Goal: Task Accomplishment & Management: Manage account settings

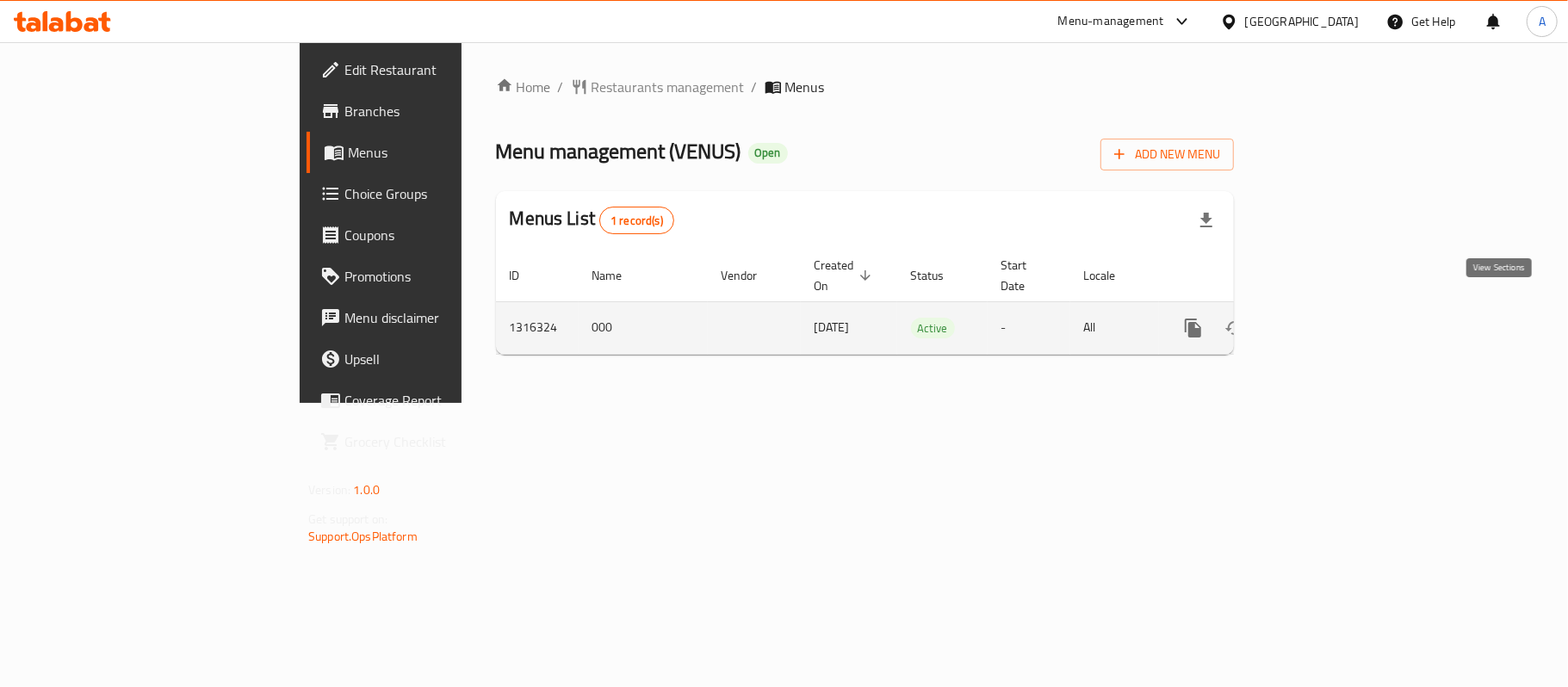
click at [1328, 318] on icon "enhanced table" at bounding box center [1317, 327] width 20 height 20
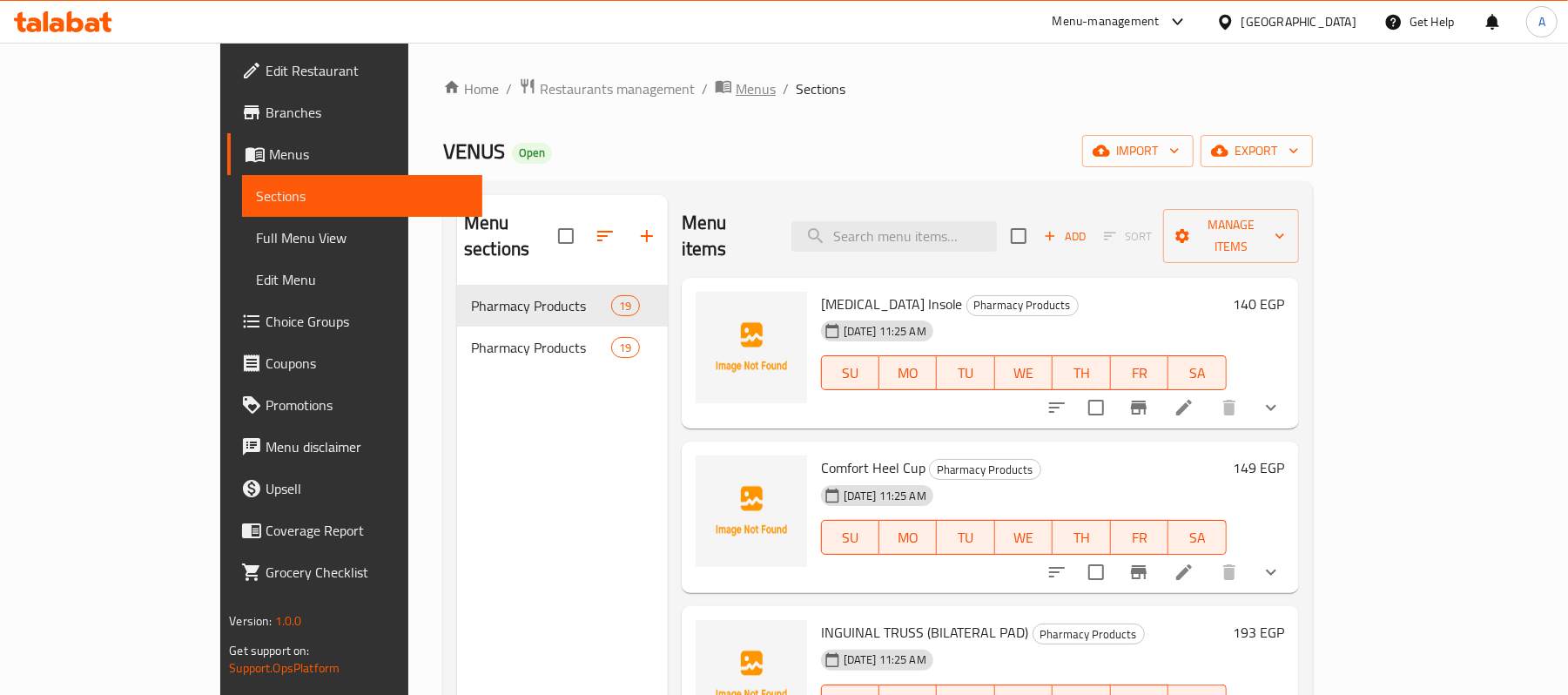
click at [736, 90] on span "Menus" at bounding box center [756, 88] width 40 height 21
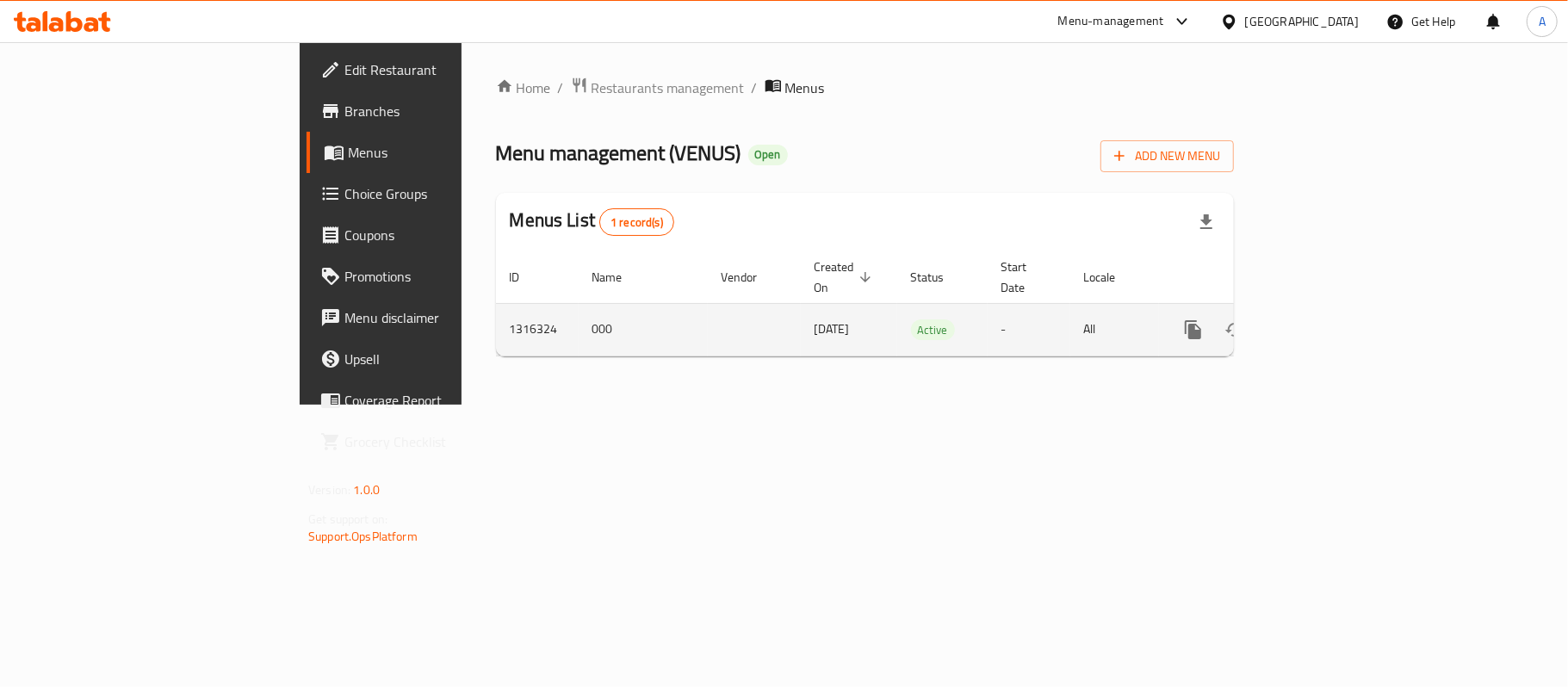
click at [815, 318] on span "[DATE]" at bounding box center [832, 328] width 35 height 22
click at [897, 303] on td "Active" at bounding box center [942, 329] width 90 height 52
click at [1160, 336] on td "All" at bounding box center [1114, 329] width 88 height 52
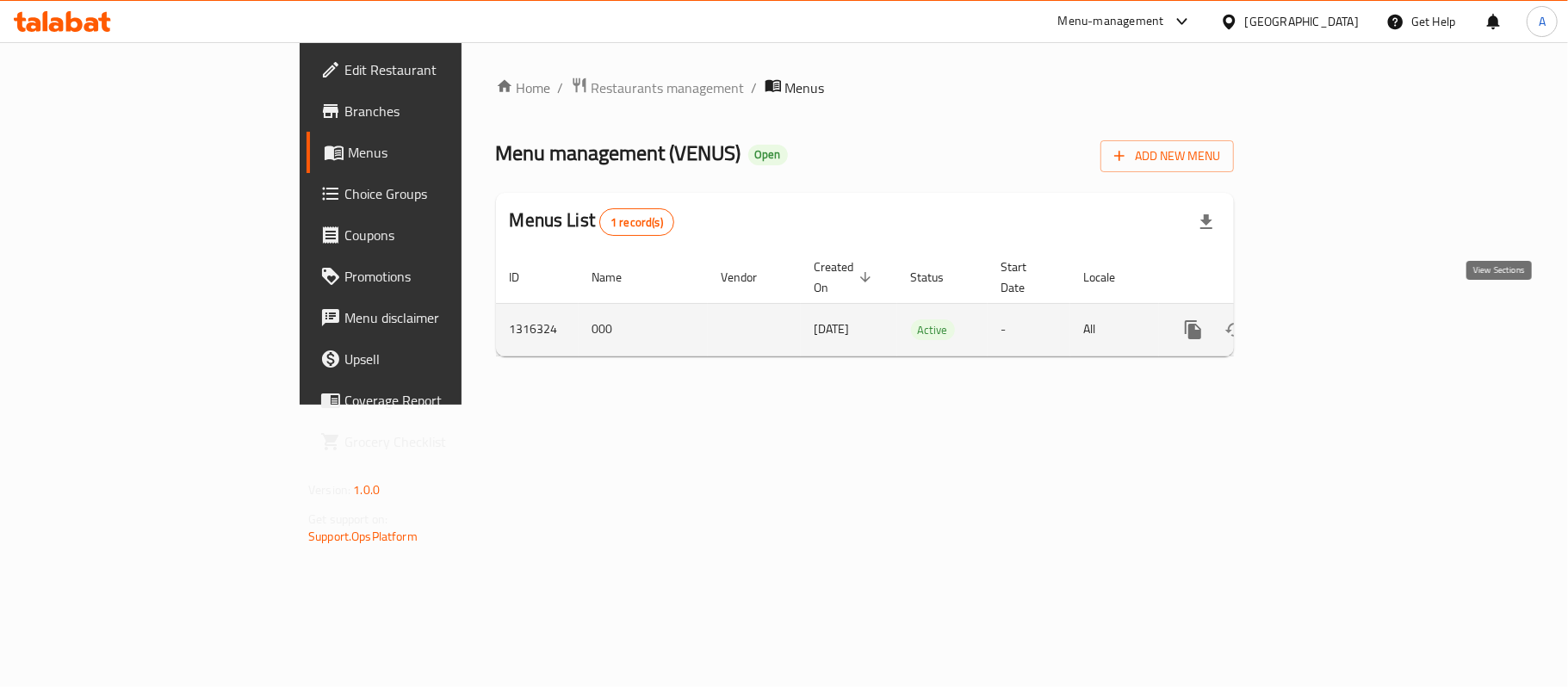
click at [1328, 320] on icon "enhanced table" at bounding box center [1317, 329] width 20 height 20
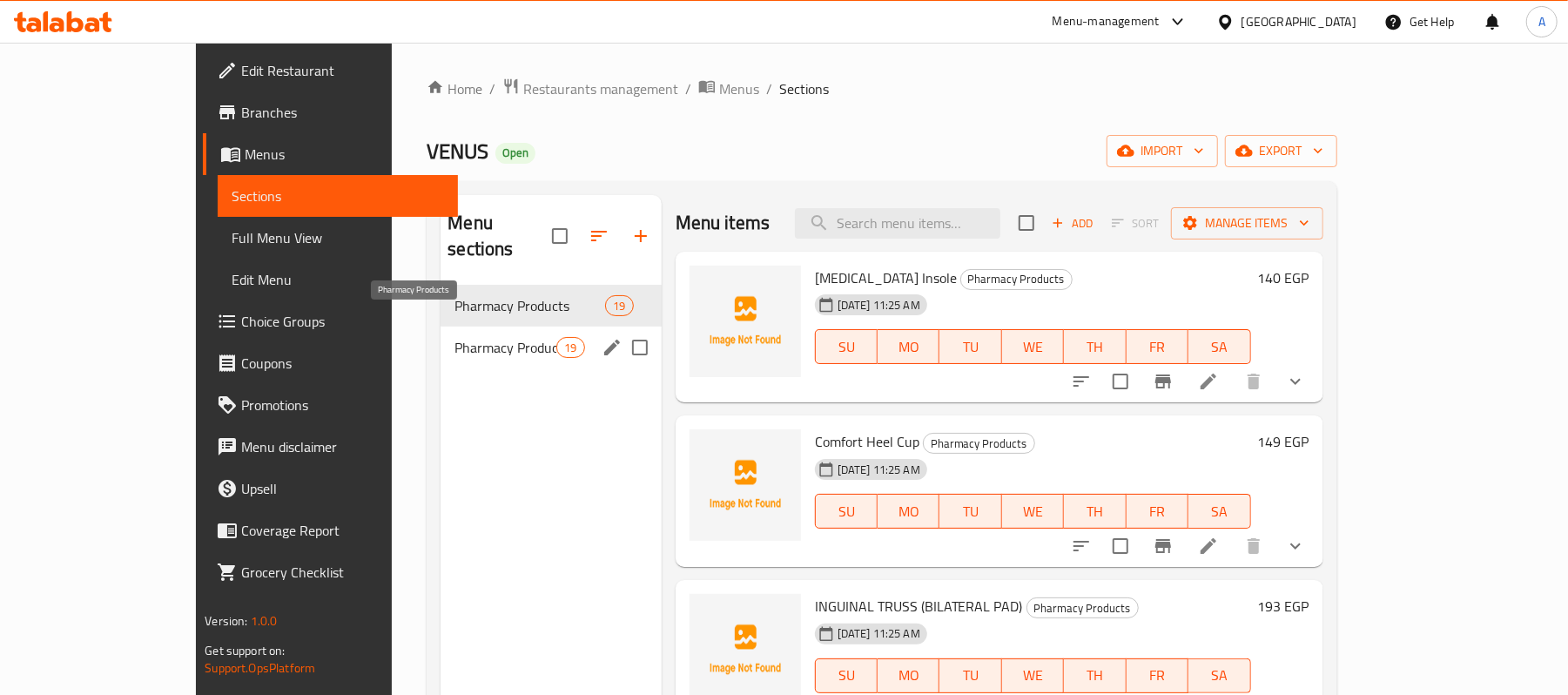
click at [454, 337] on span "Pharmacy Products" at bounding box center [505, 347] width 102 height 21
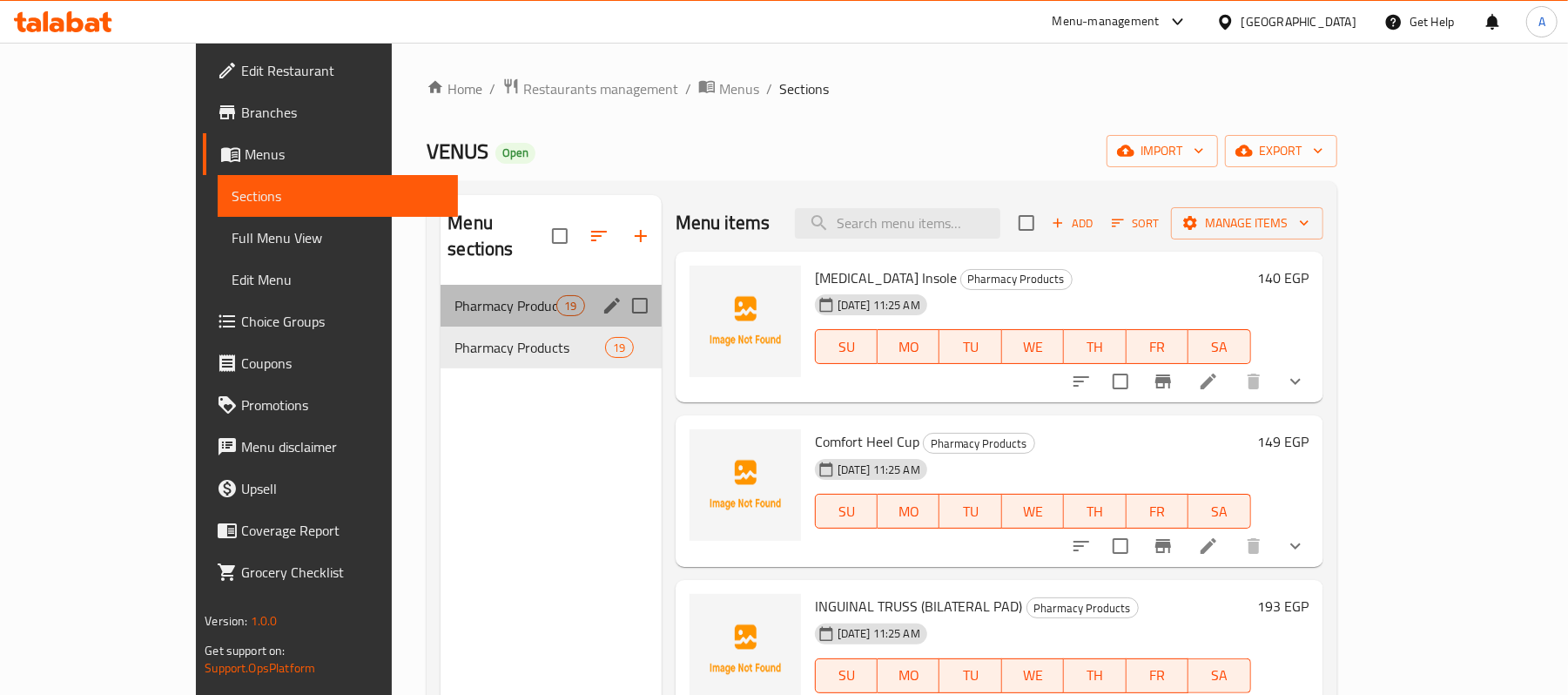
click at [440, 293] on div "Pharmacy Products 19" at bounding box center [550, 306] width 220 height 42
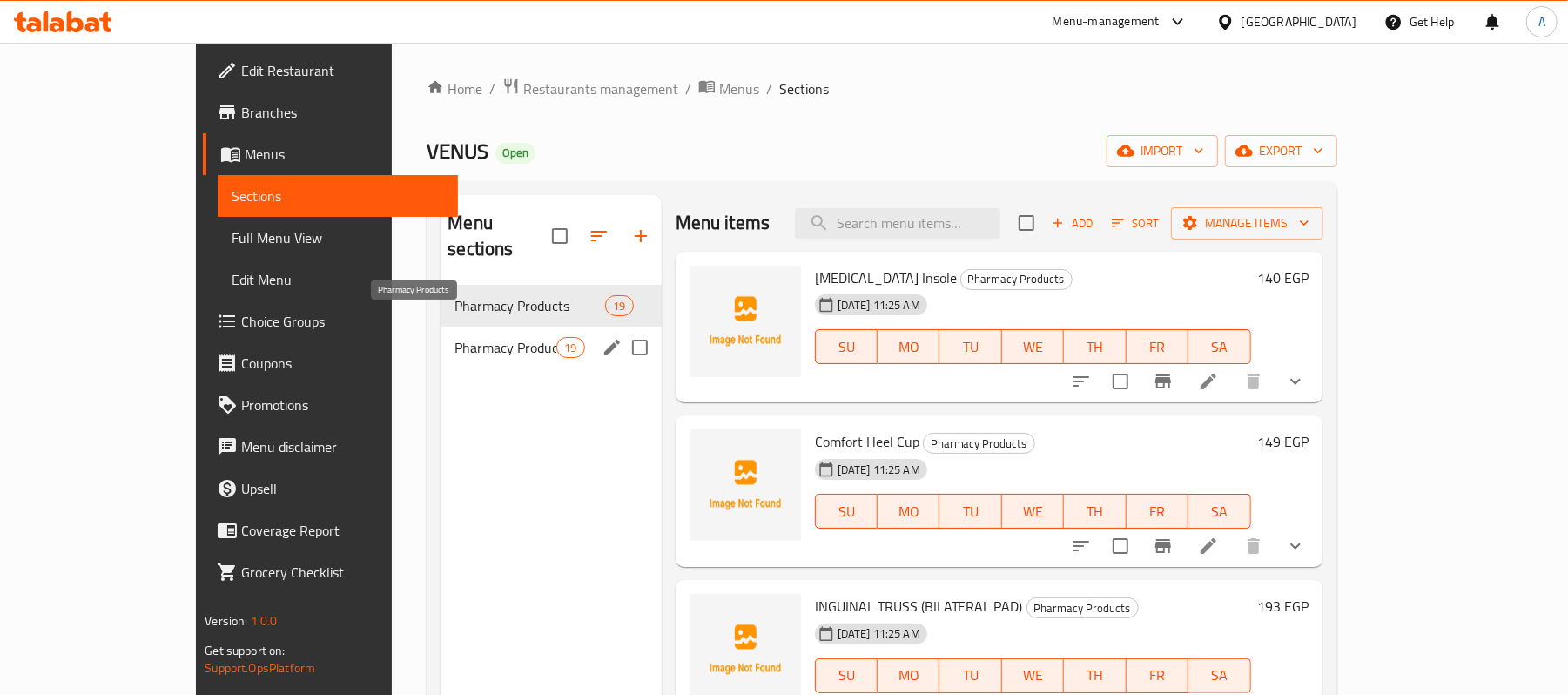
click at [454, 337] on span "Pharmacy Products" at bounding box center [505, 347] width 102 height 21
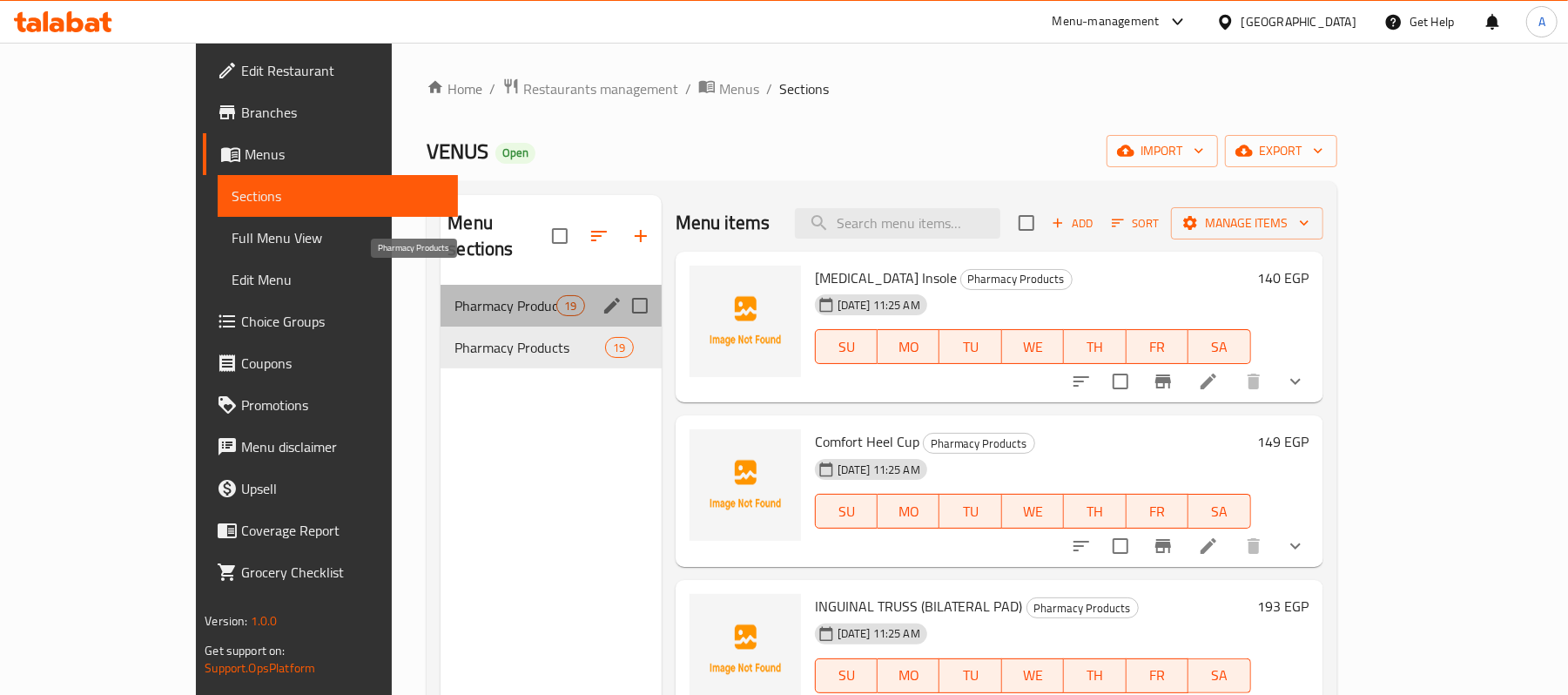
click at [454, 295] on span "Pharmacy Products" at bounding box center [505, 305] width 102 height 21
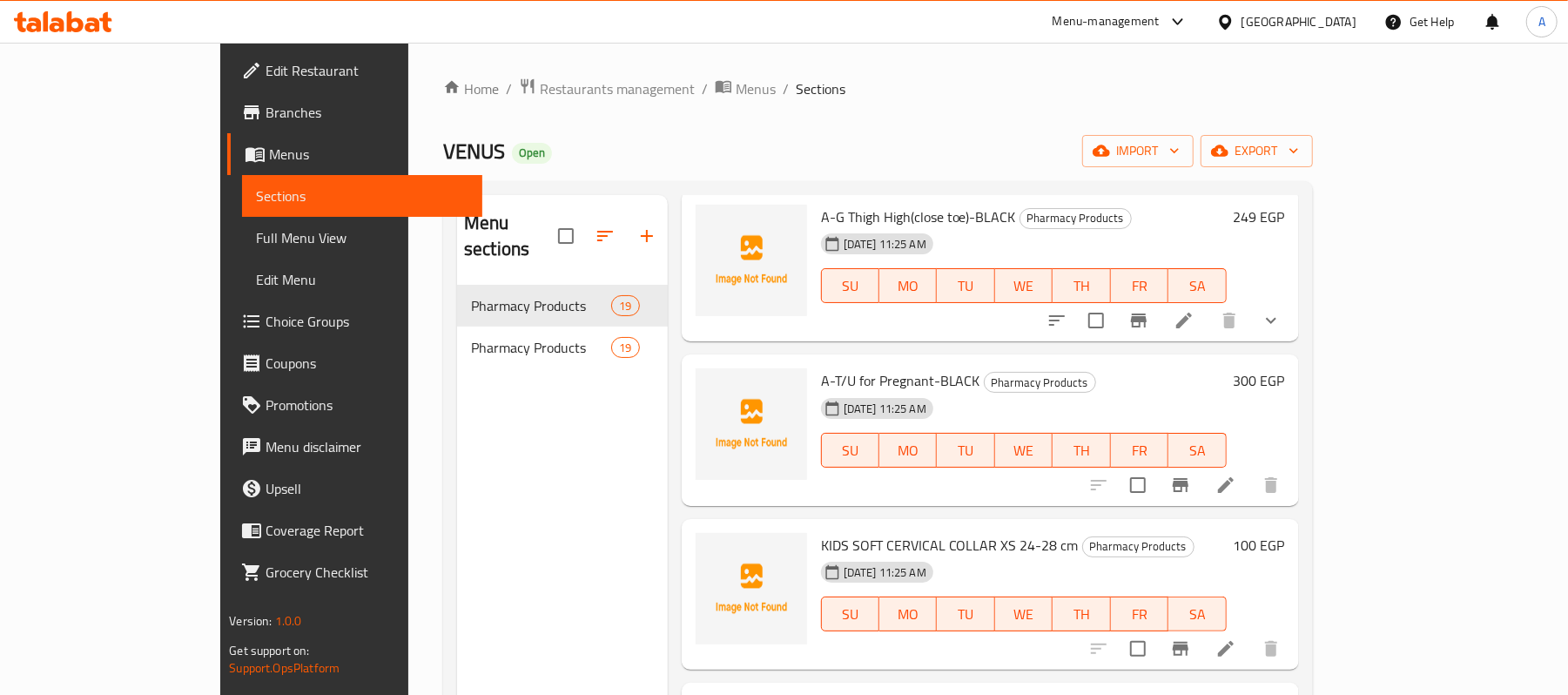
scroll to position [813, 0]
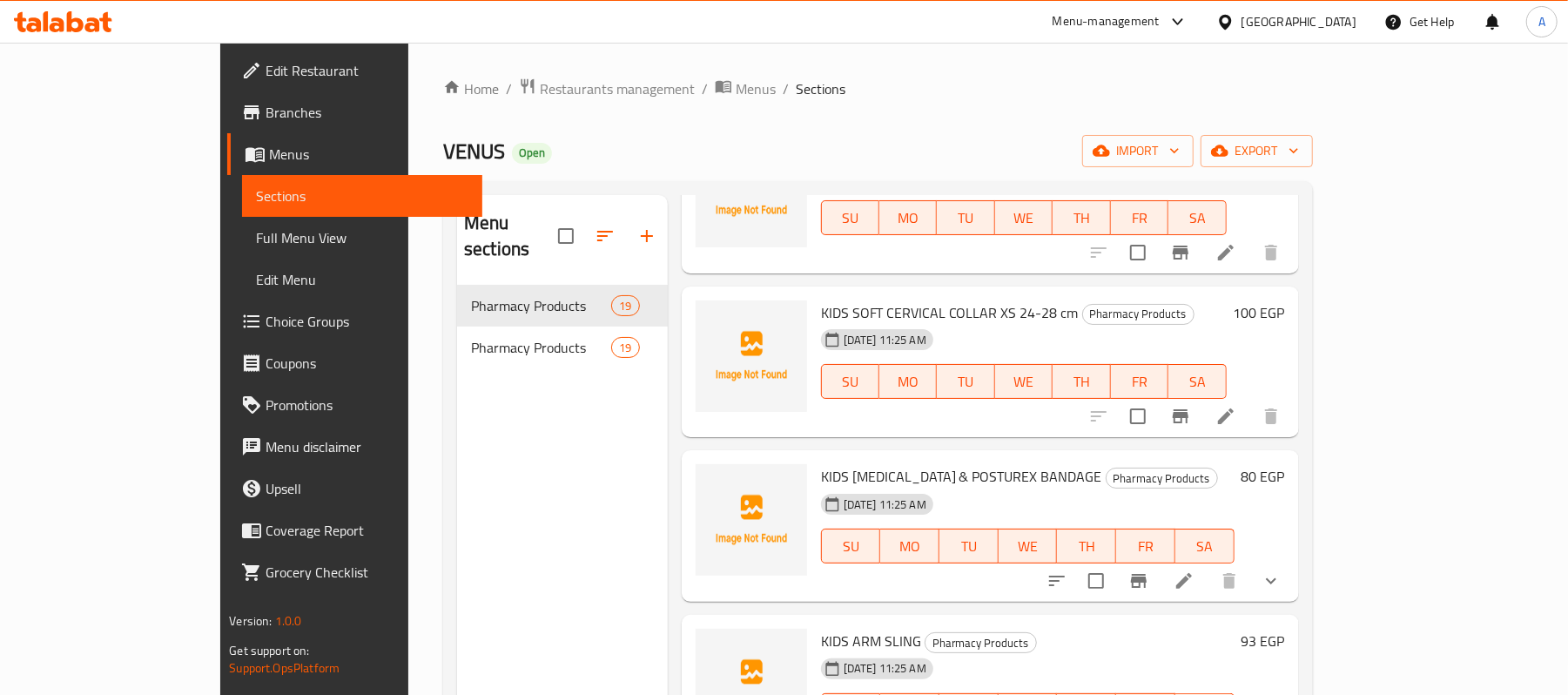
click at [265, 75] on span "Edit Restaurant" at bounding box center [366, 70] width 202 height 21
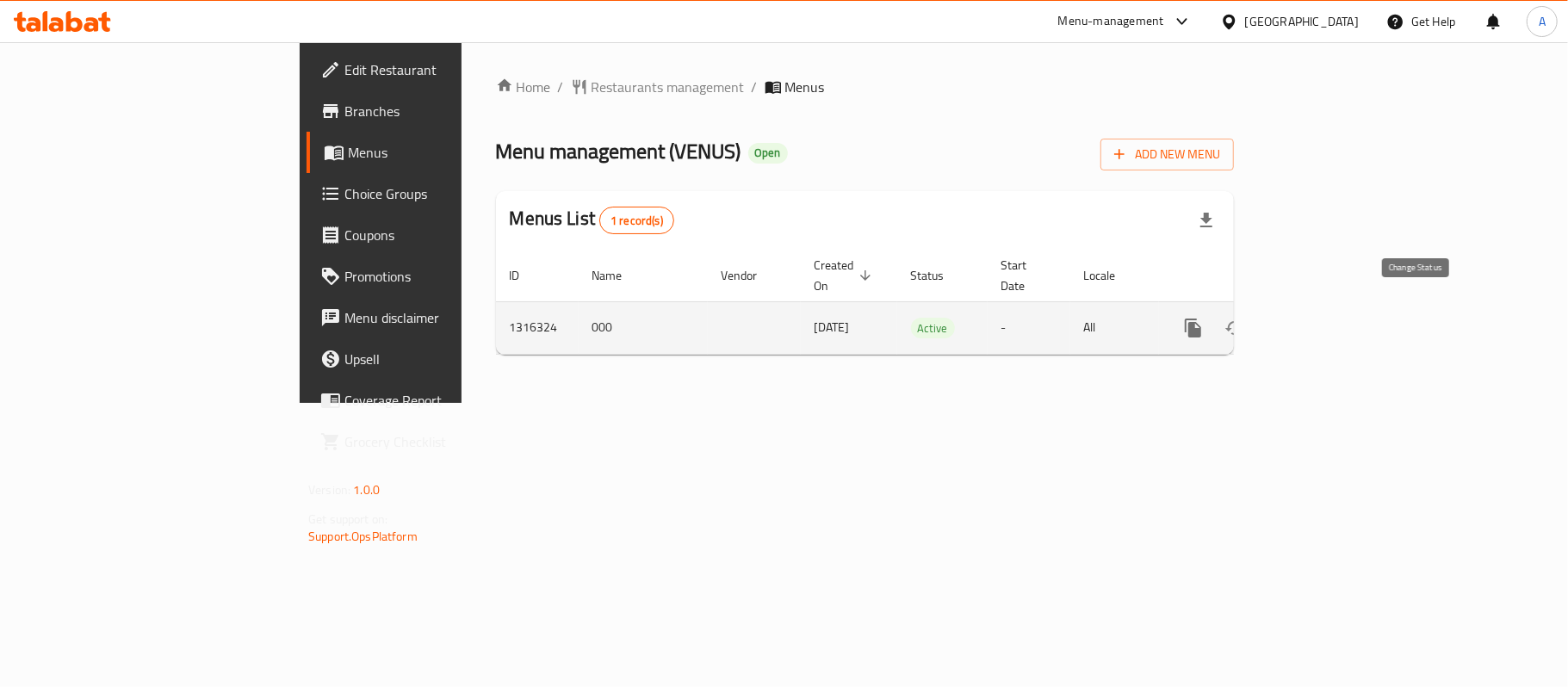
click at [1245, 318] on icon "enhanced table" at bounding box center [1235, 327] width 20 height 20
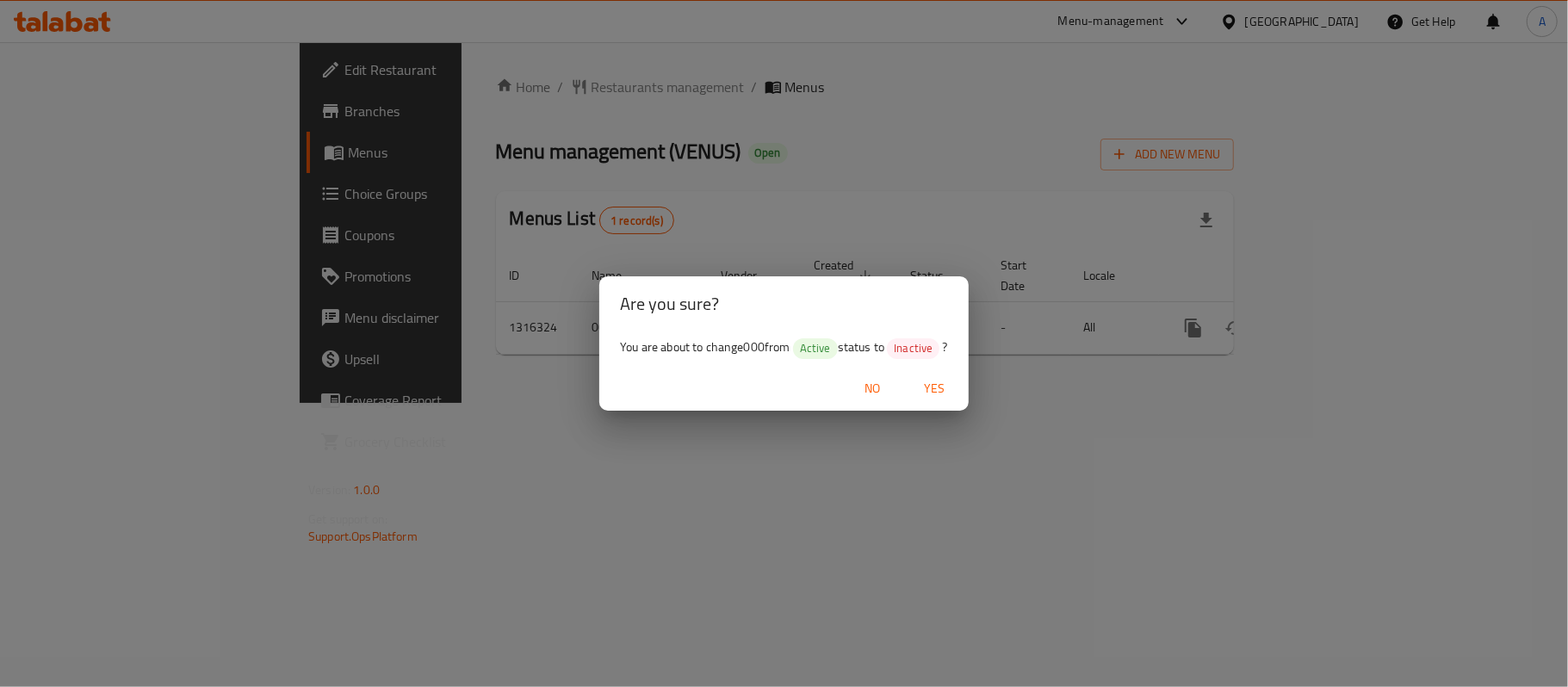
click at [926, 390] on span "Yes" at bounding box center [934, 389] width 42 height 21
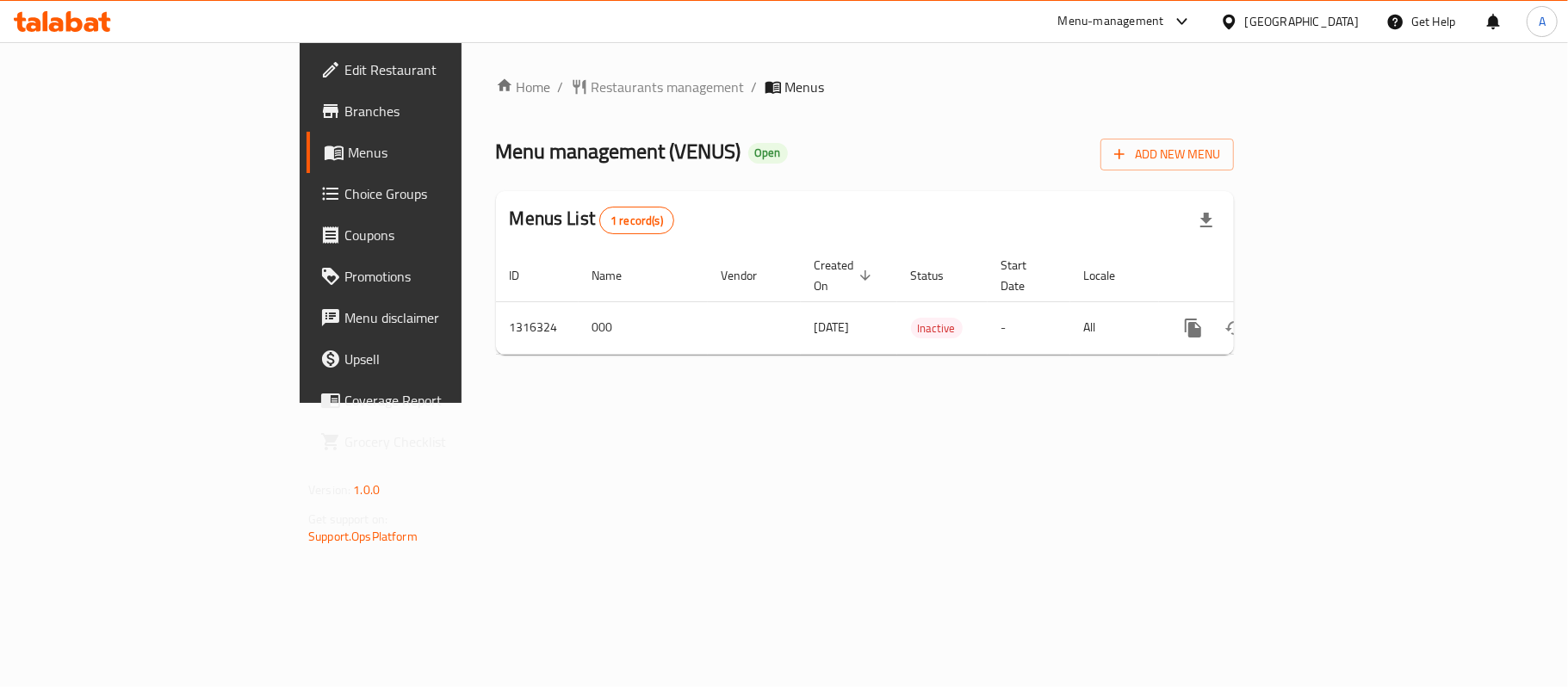
click at [1217, 223] on icon "button" at bounding box center [1206, 220] width 20 height 20
click at [1220, 159] on span "Add New Menu" at bounding box center [1167, 155] width 106 height 21
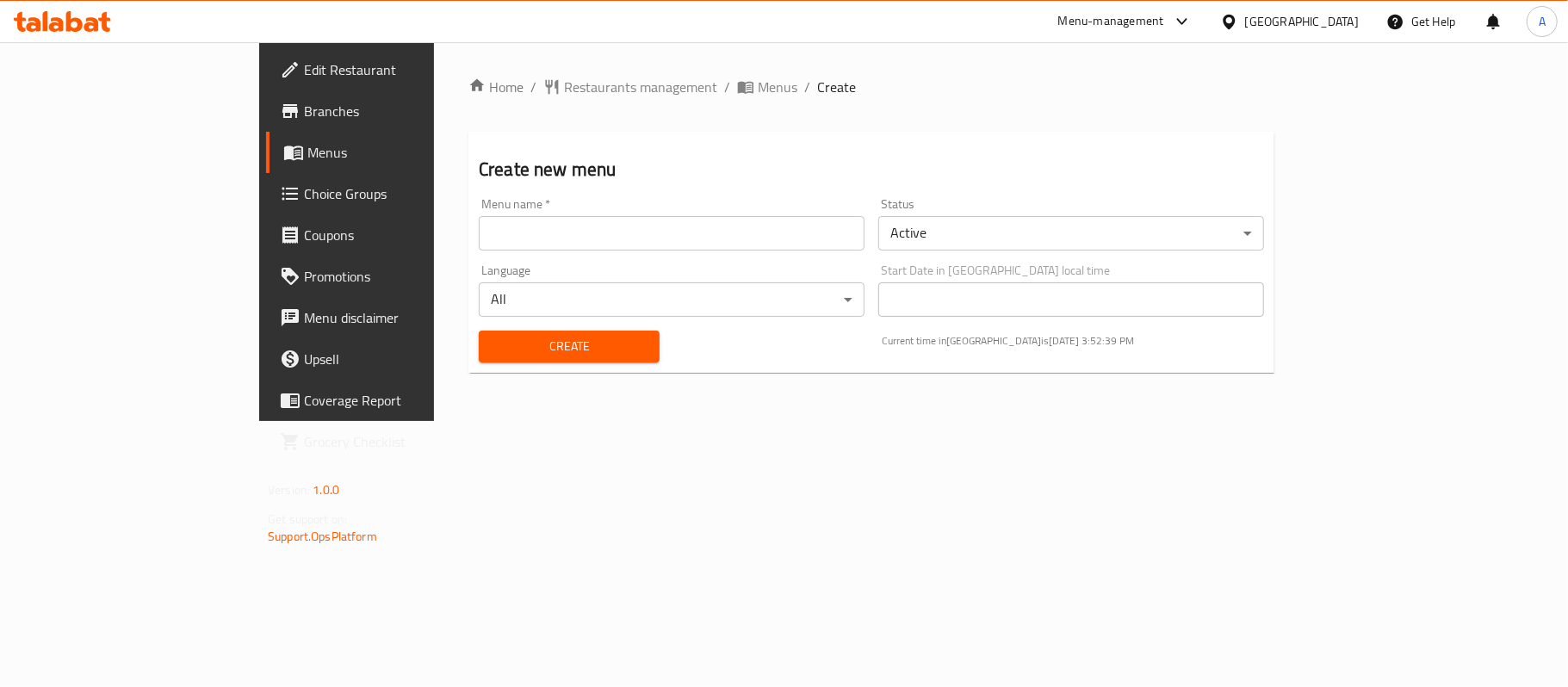
click at [560, 225] on input "text" at bounding box center [672, 232] width 386 height 34
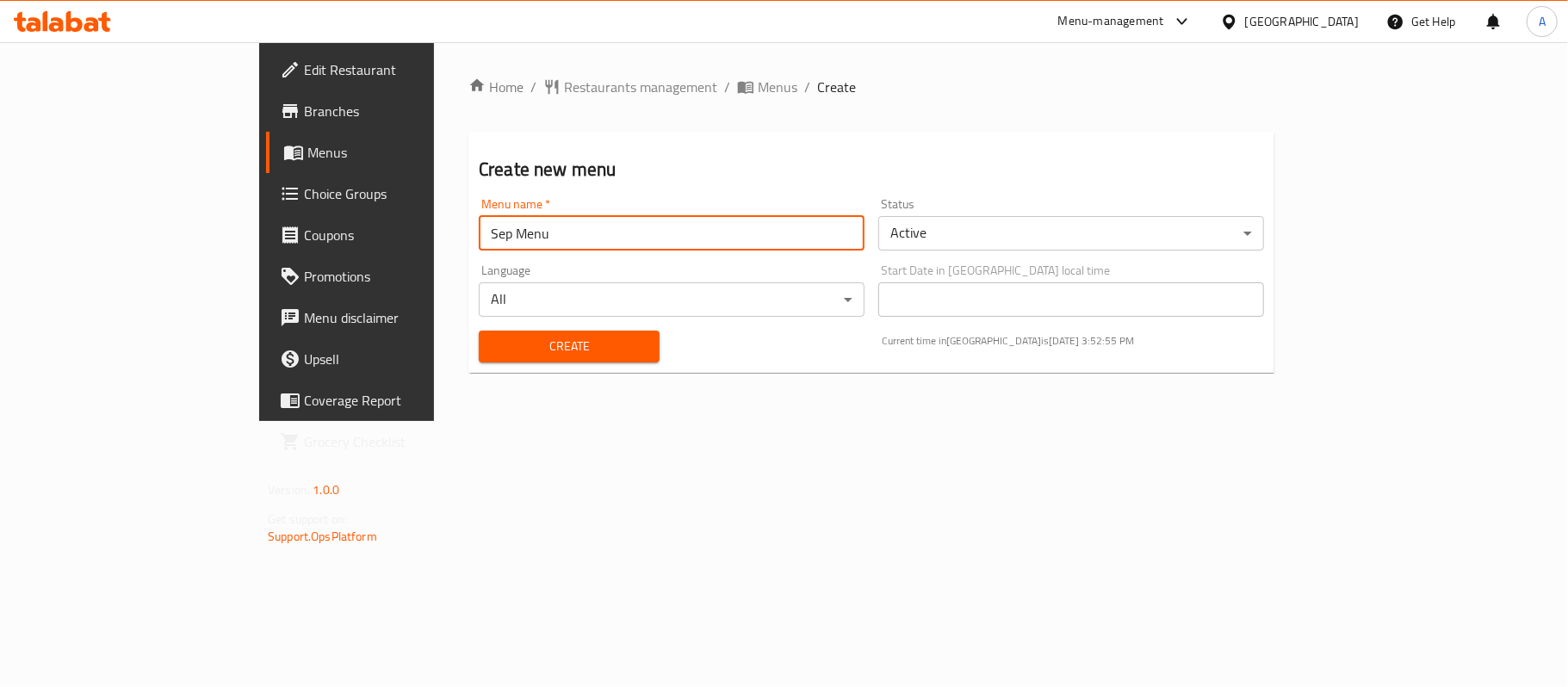
type input "Sep Menu"
click at [1021, 238] on body "​ Menu-management [GEOGRAPHIC_DATA] Get Help A Edit Restaurant Branches Menus C…" at bounding box center [784, 364] width 1568 height 645
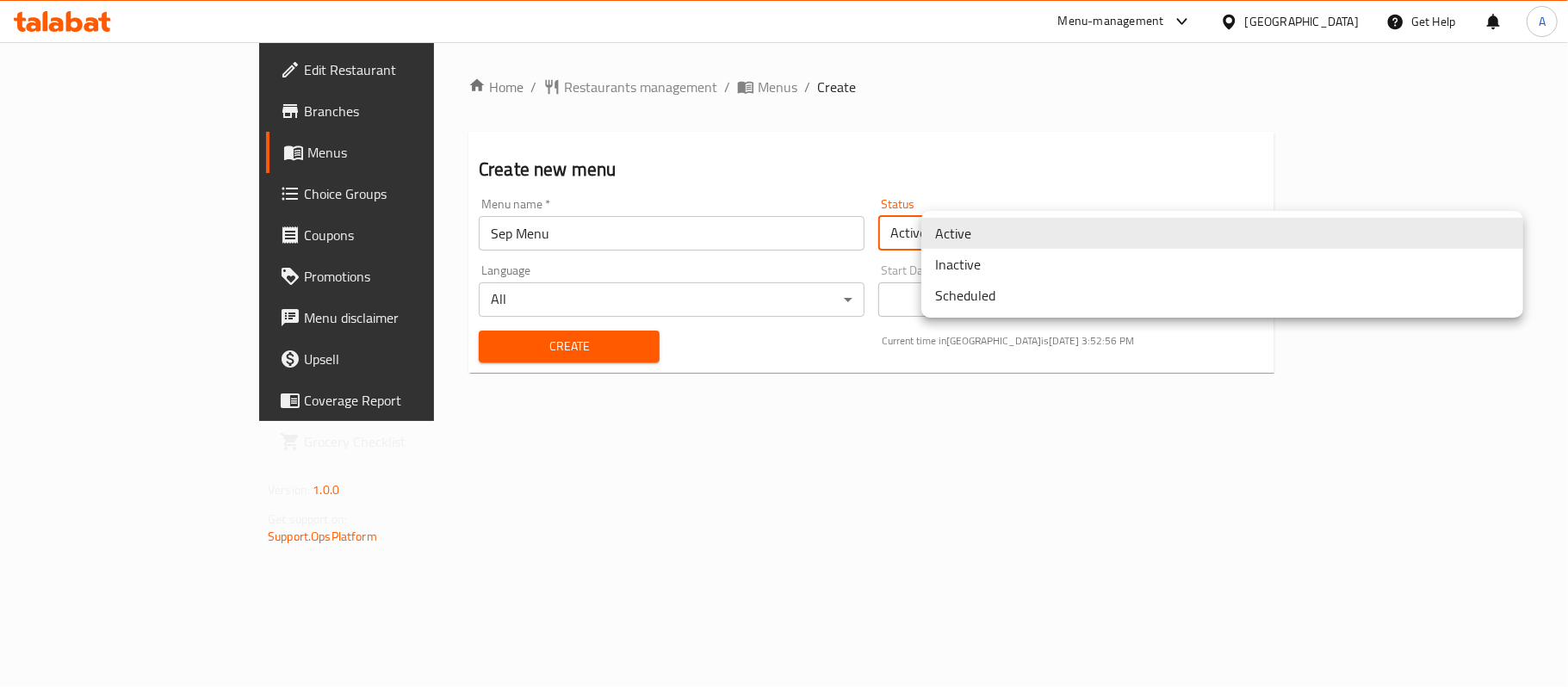
click at [986, 259] on li "Inactive" at bounding box center [1222, 264] width 602 height 31
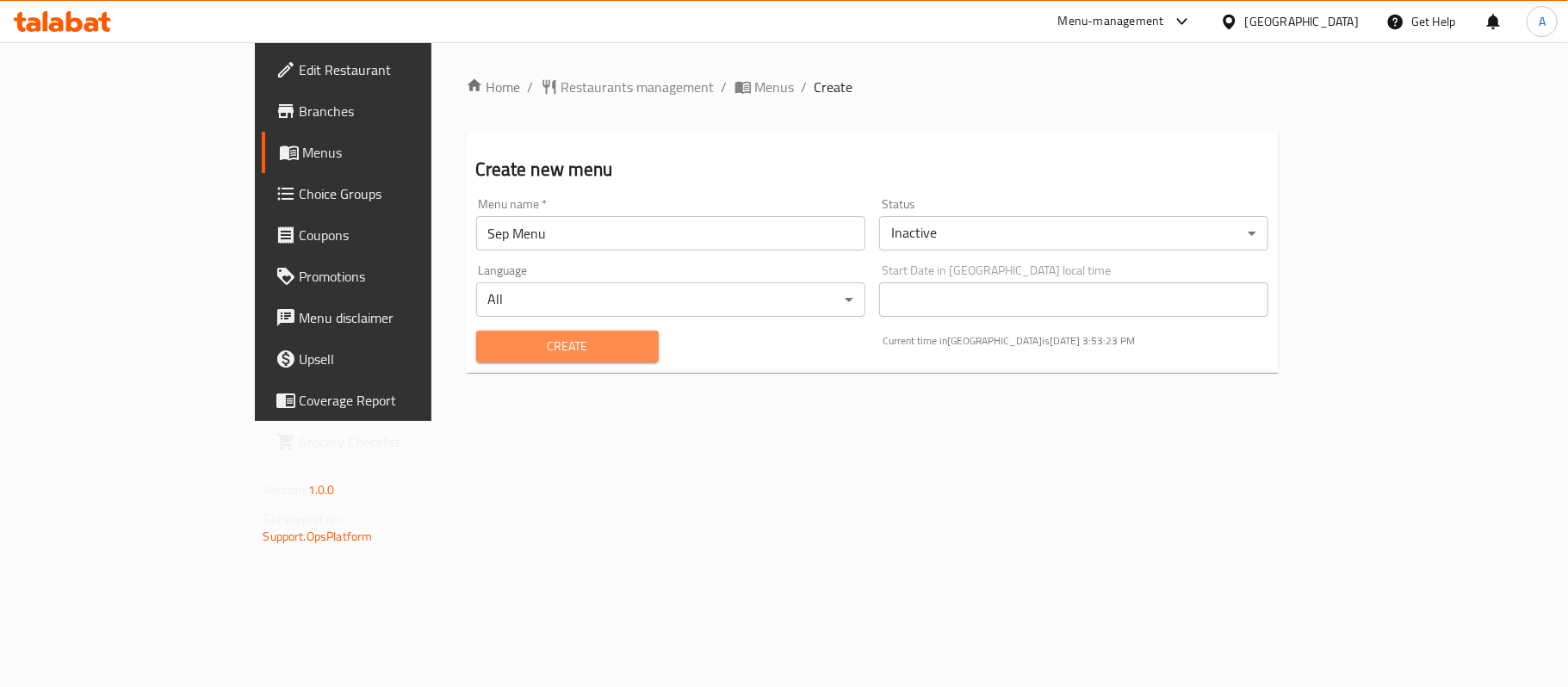
click at [490, 353] on span "Create" at bounding box center [567, 347] width 155 height 21
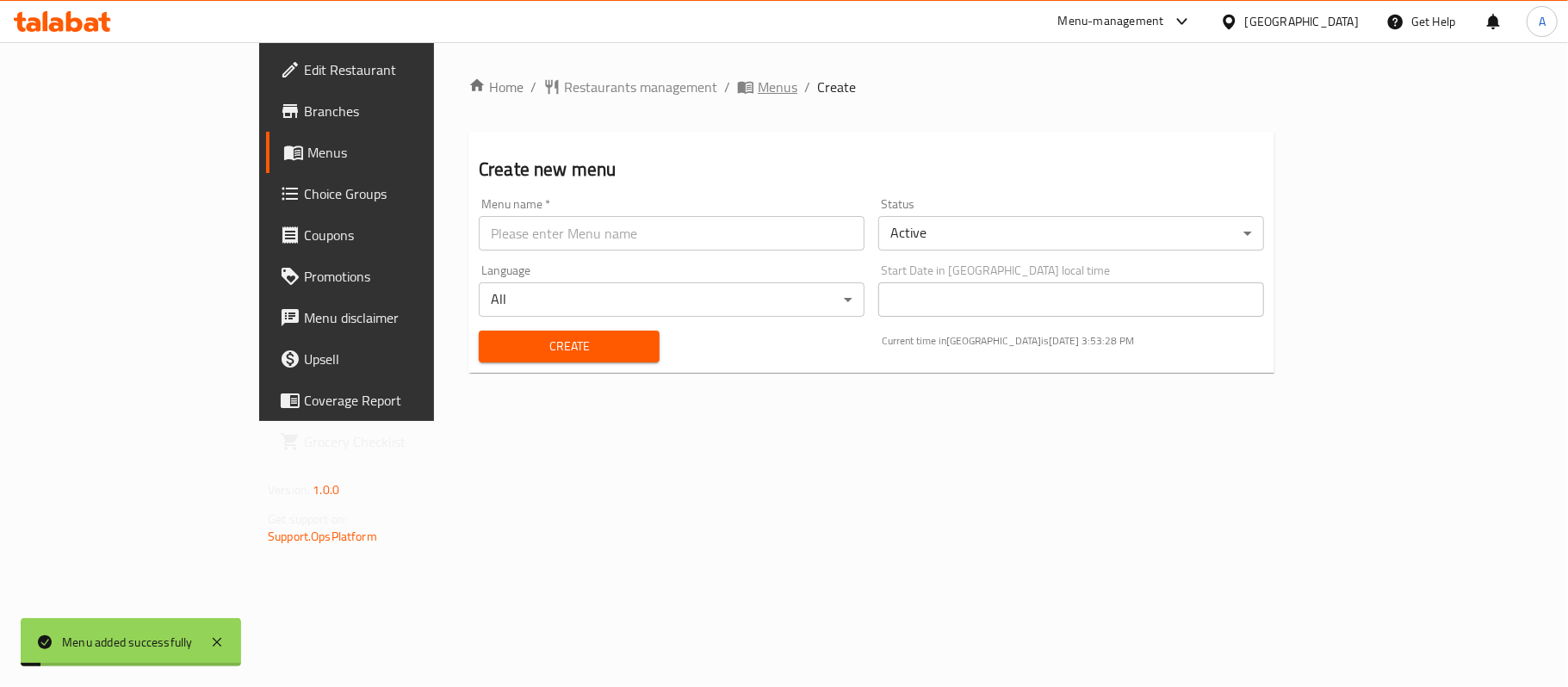
click at [738, 91] on icon "breadcrumb" at bounding box center [746, 87] width 16 height 12
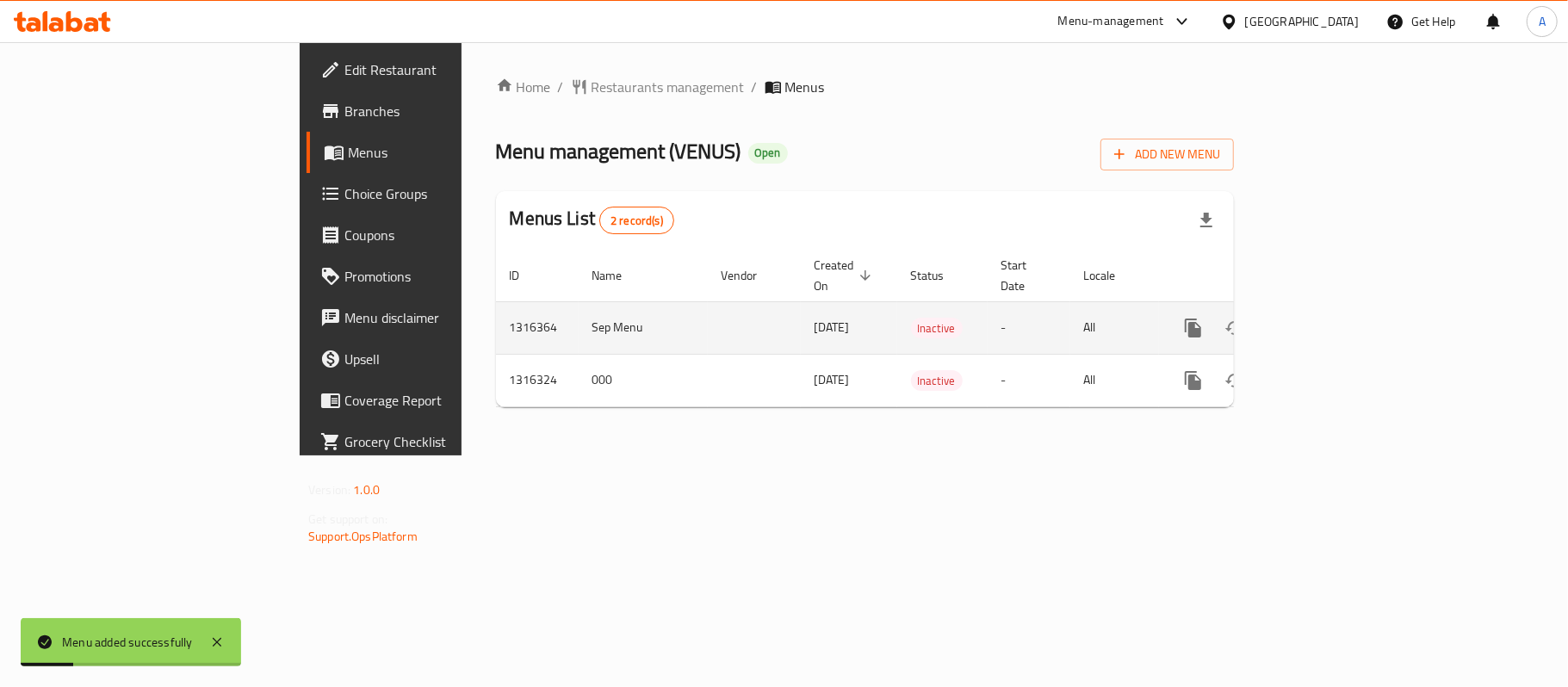
click at [1328, 318] on icon "enhanced table" at bounding box center [1317, 327] width 20 height 20
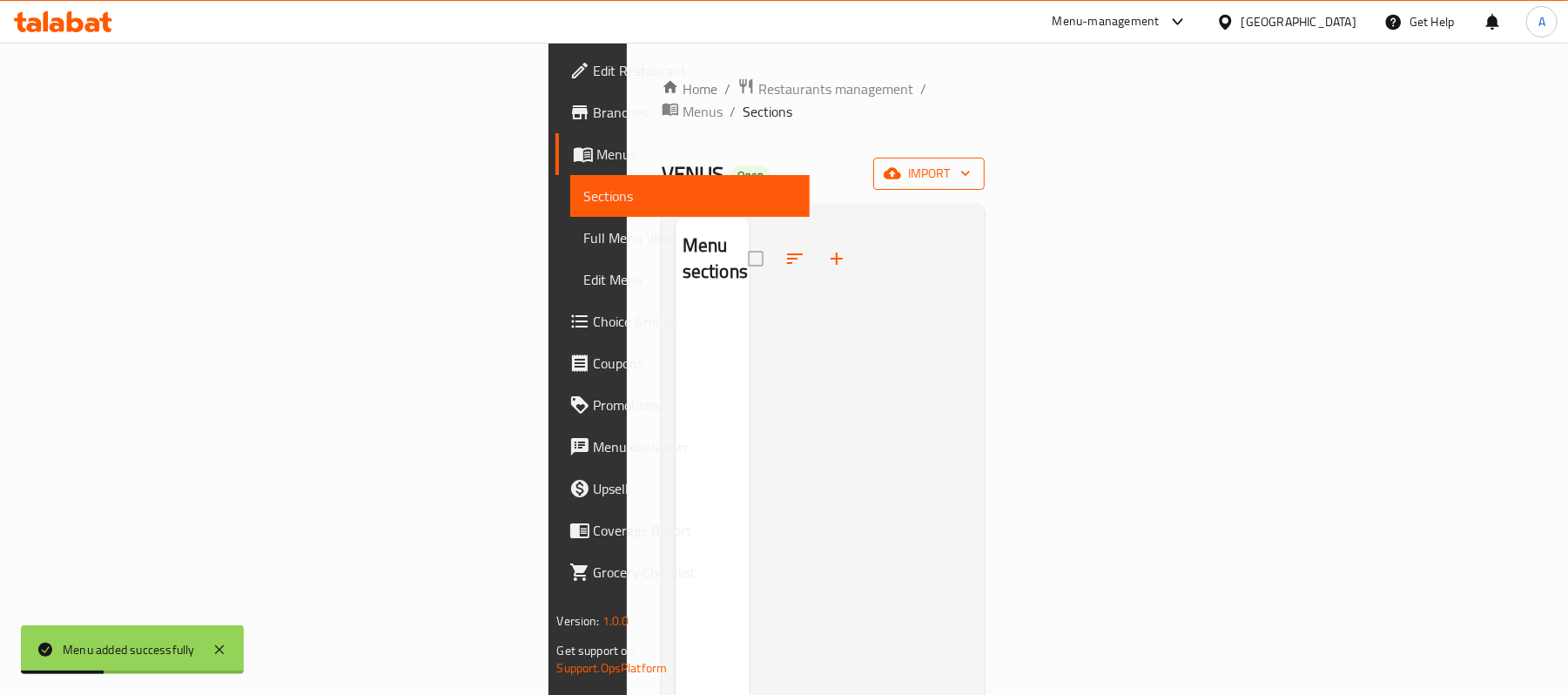
click at [971, 163] on span "import" at bounding box center [928, 174] width 84 height 22
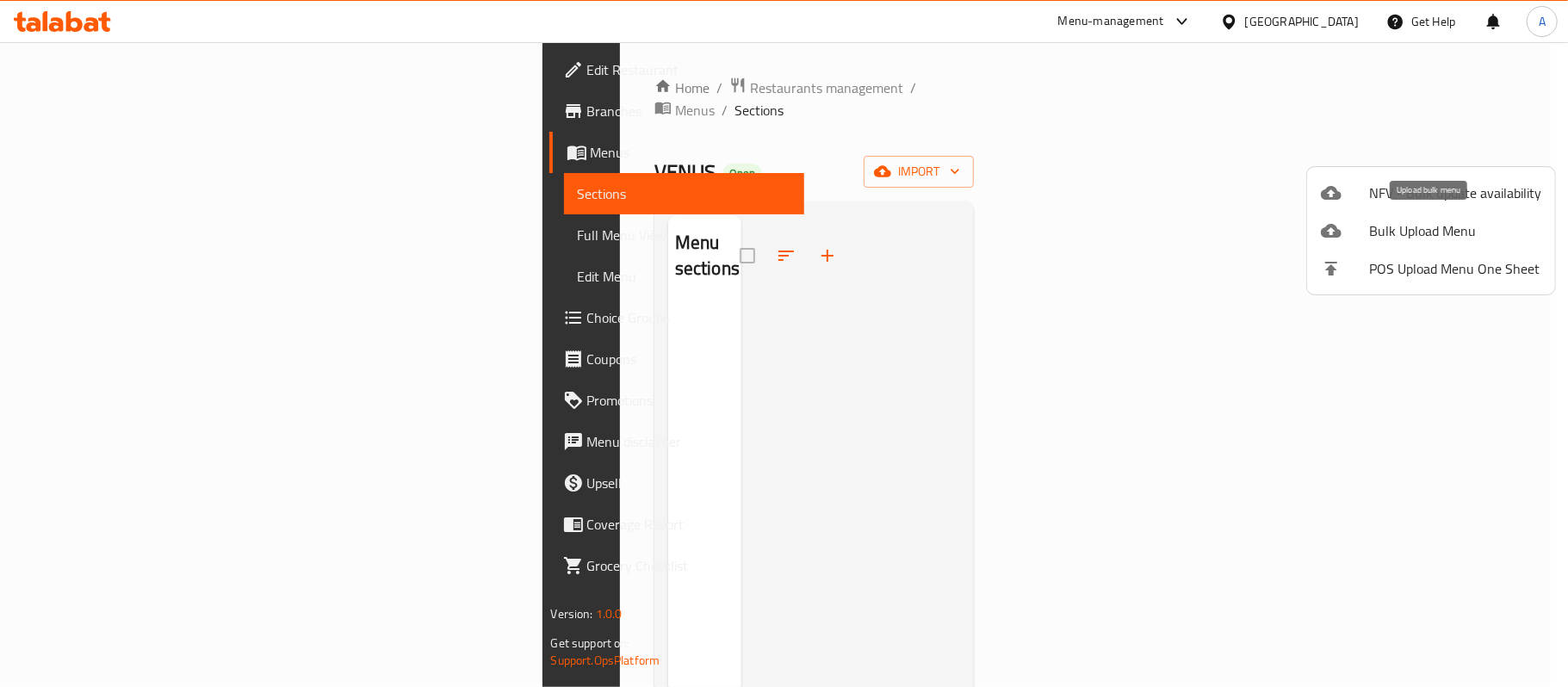
click at [1435, 234] on span "Bulk Upload Menu" at bounding box center [1455, 230] width 172 height 20
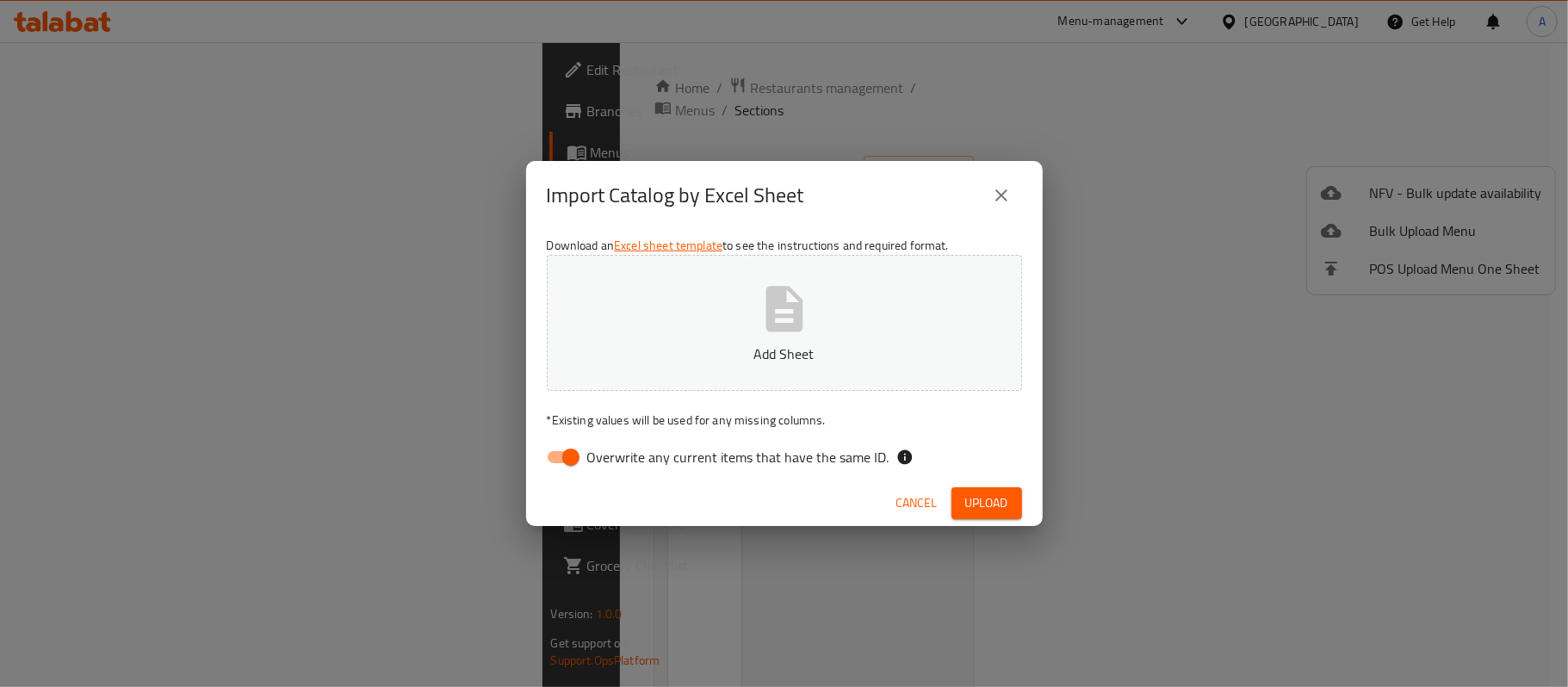
click at [739, 336] on button "Add Sheet" at bounding box center [784, 323] width 475 height 136
click at [1010, 504] on button "Upload" at bounding box center [987, 502] width 71 height 32
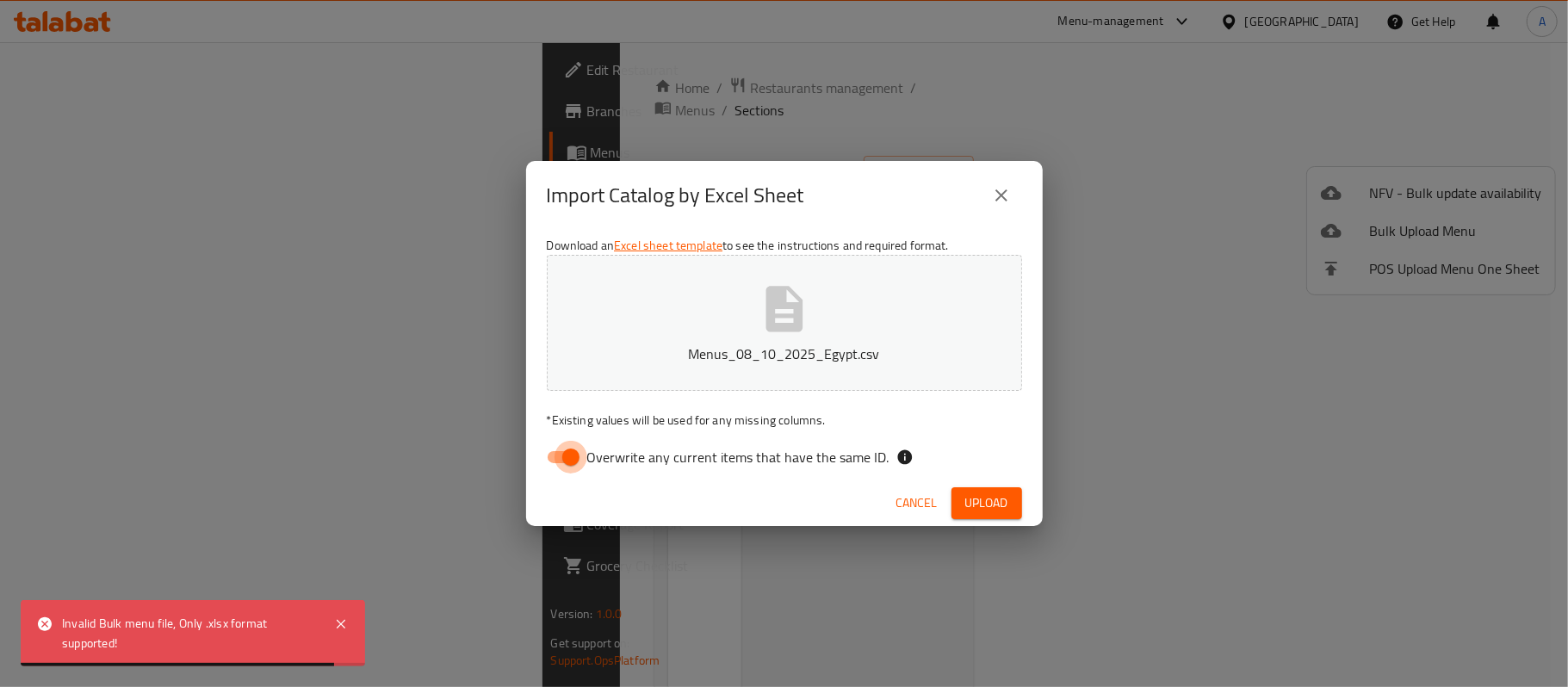
click at [580, 453] on input "Overwrite any current items that have the same ID." at bounding box center [571, 458] width 98 height 33
checkbox input "false"
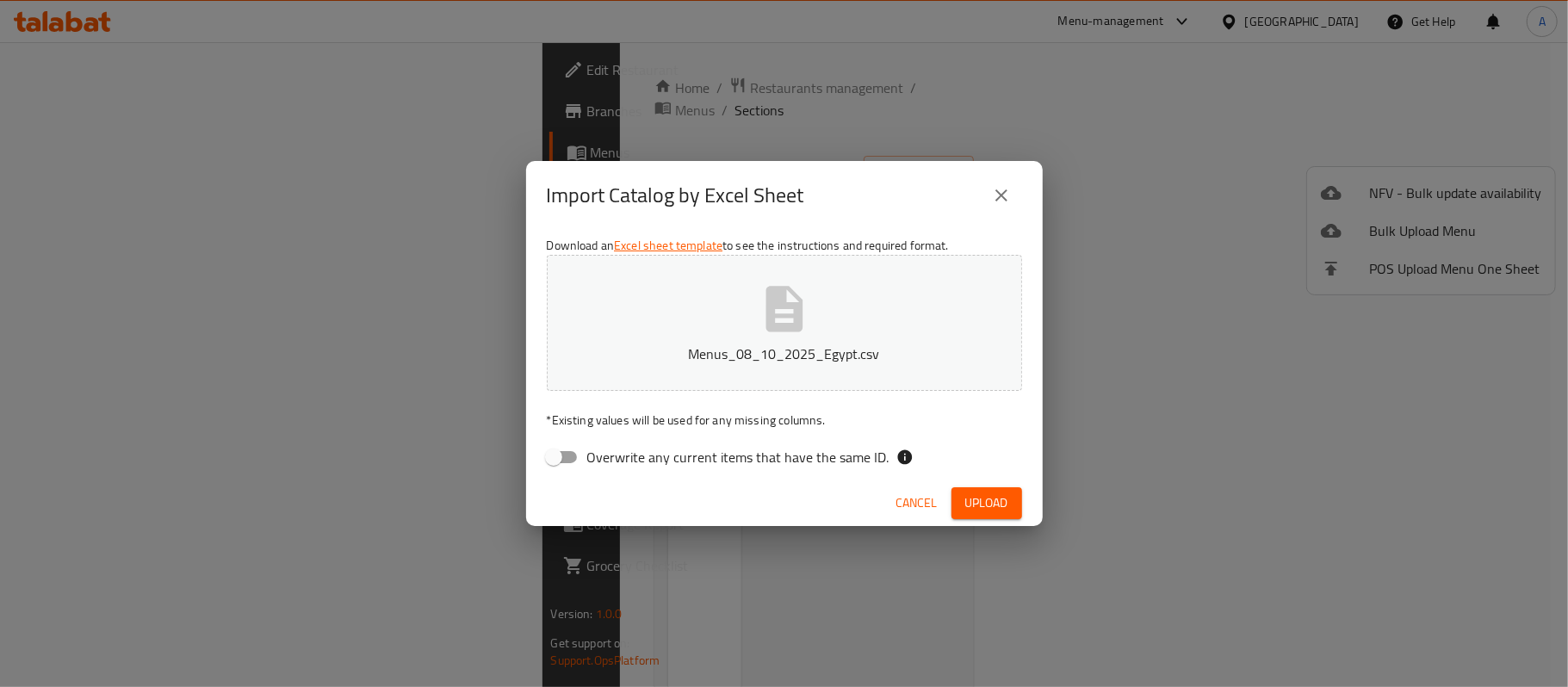
click at [997, 498] on span "Upload" at bounding box center [987, 503] width 43 height 21
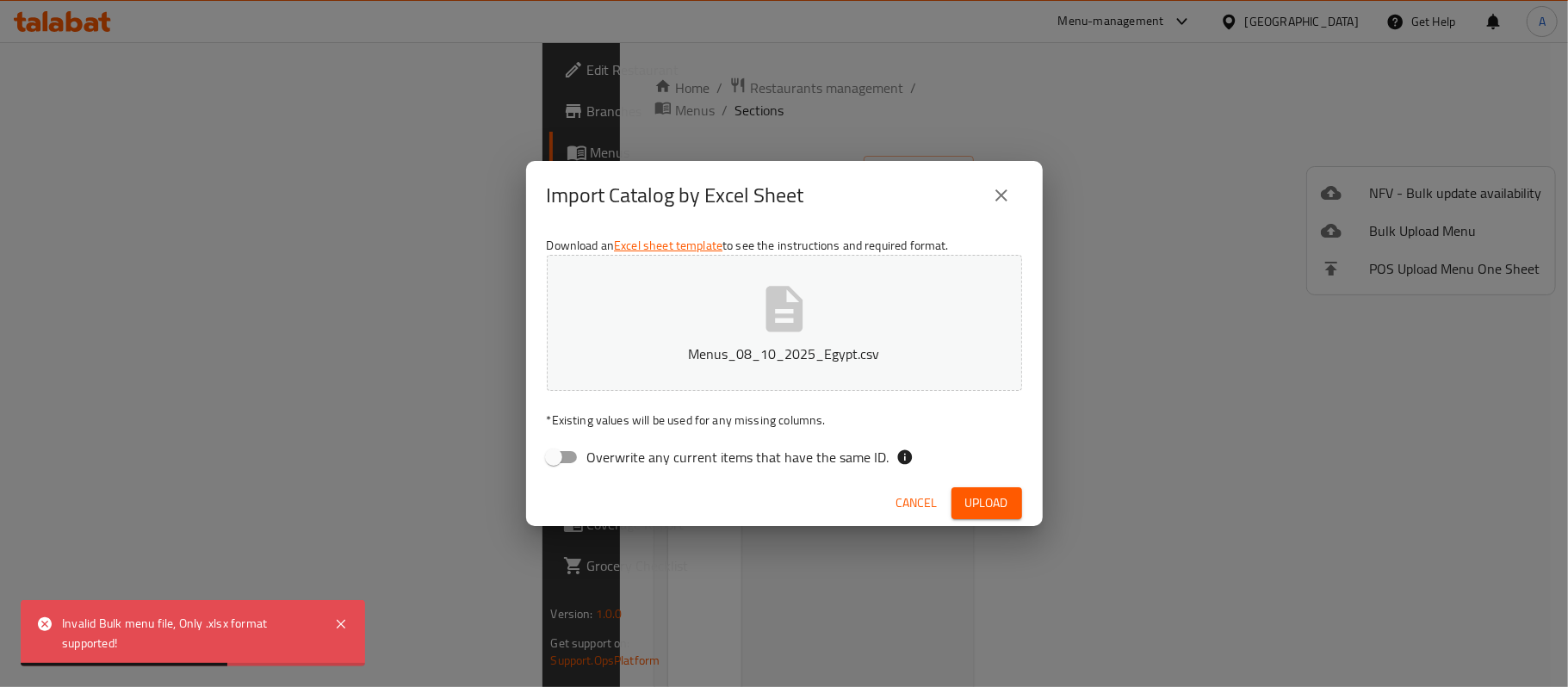
click at [1002, 198] on icon "close" at bounding box center [1001, 194] width 20 height 20
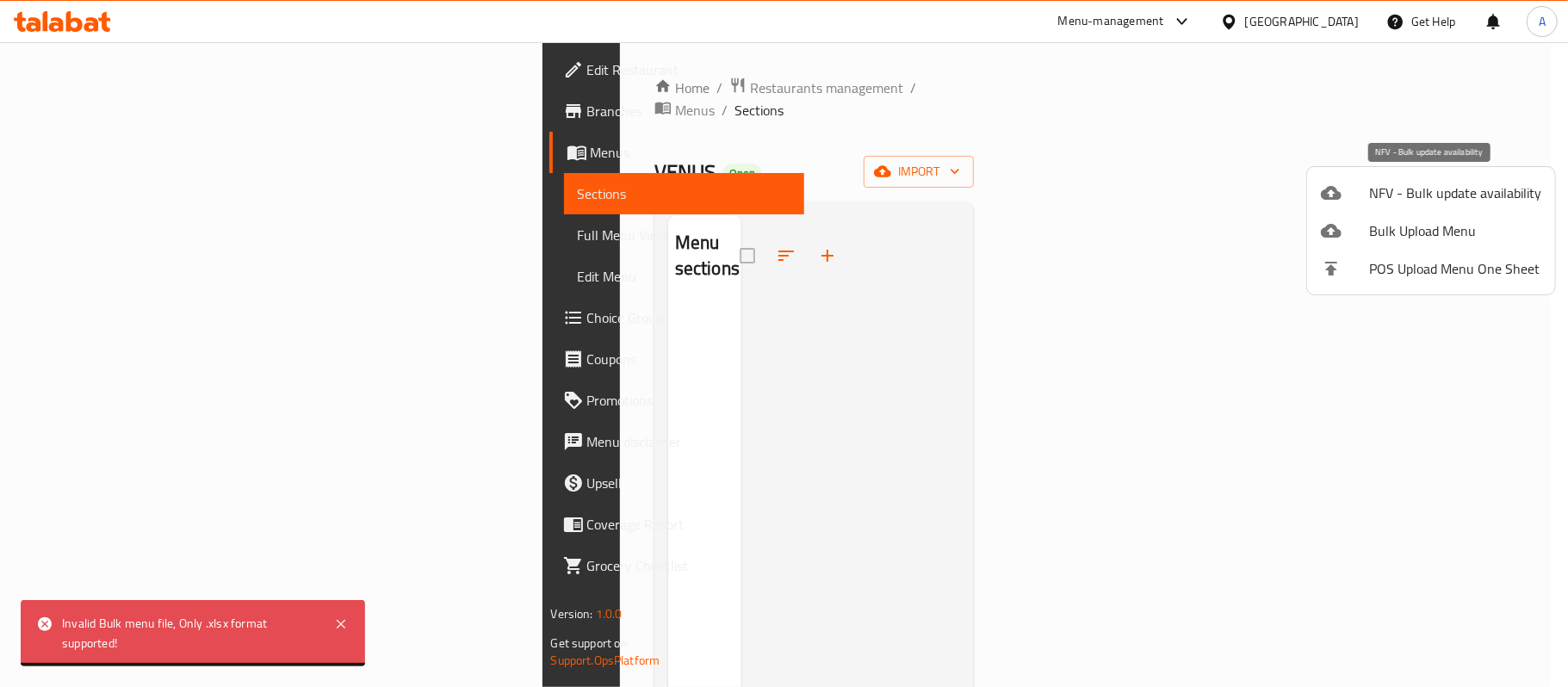
click at [1446, 200] on span "NFV - Bulk update availability" at bounding box center [1455, 192] width 172 height 20
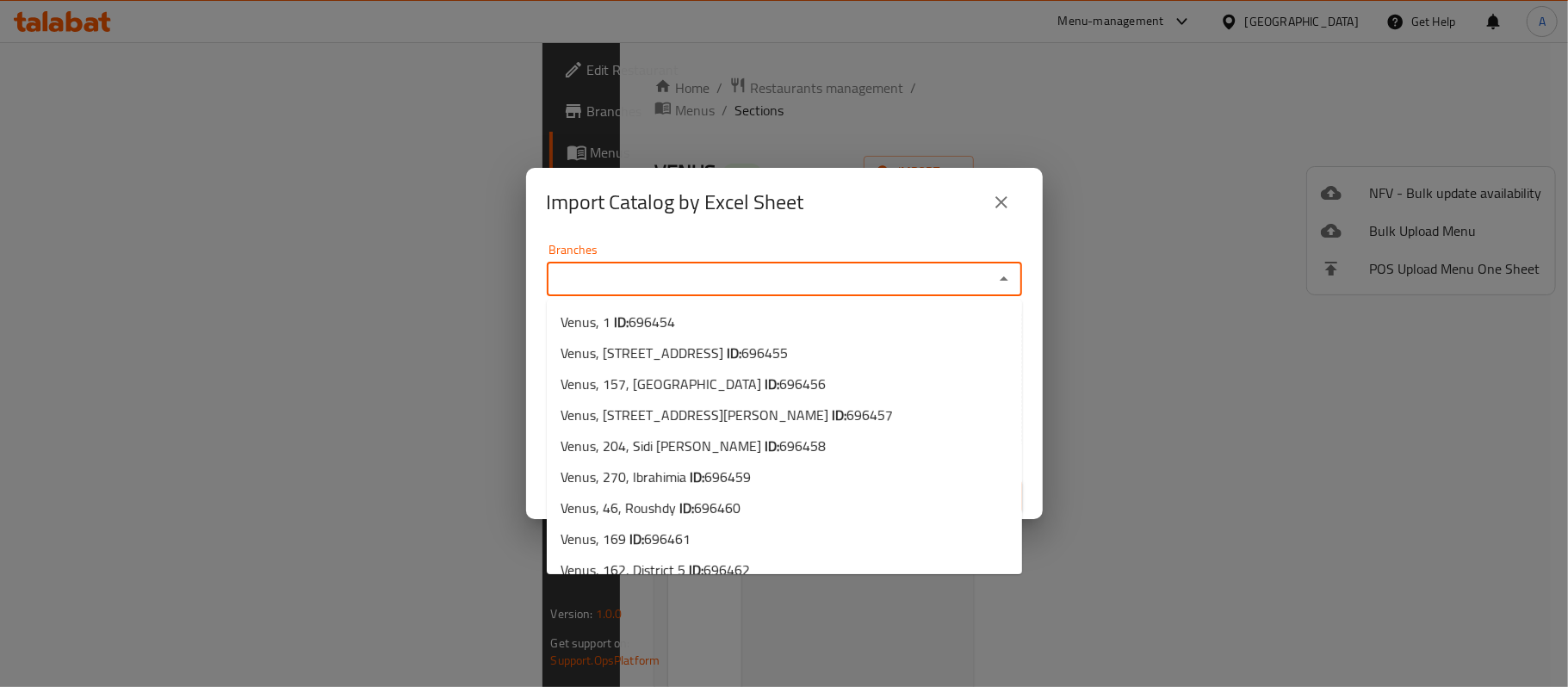
click at [742, 279] on input "Branches" at bounding box center [770, 279] width 436 height 24
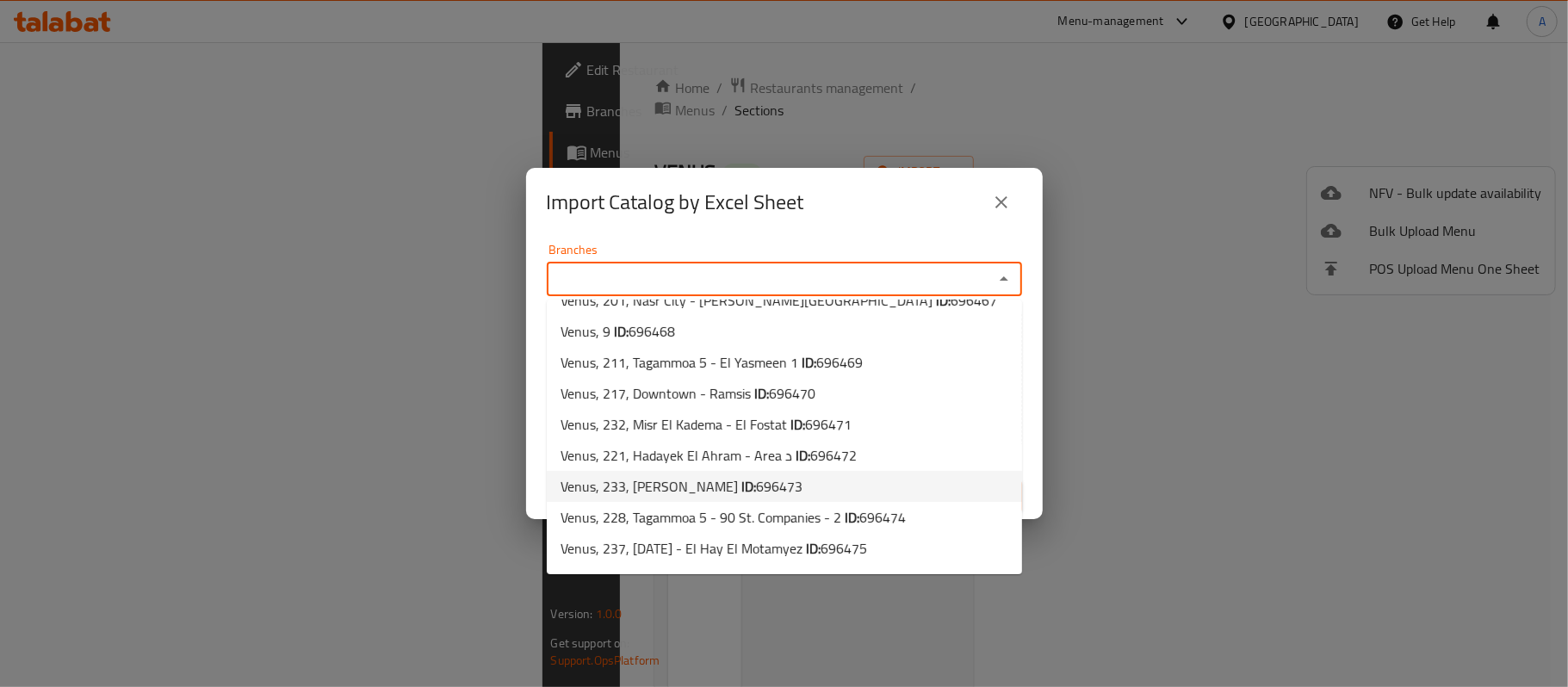
scroll to position [459, 0]
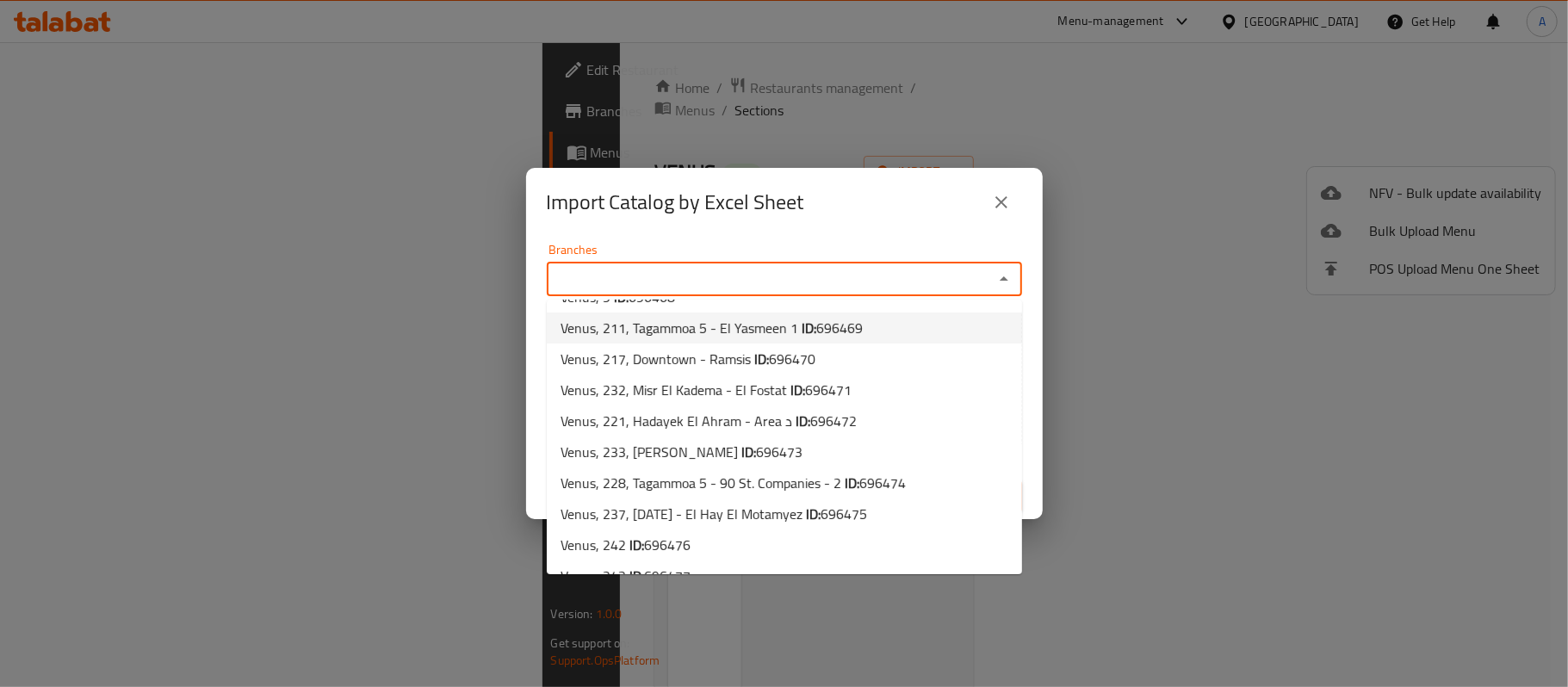
click at [958, 224] on div "Import Catalog by Excel Sheet" at bounding box center [784, 202] width 517 height 69
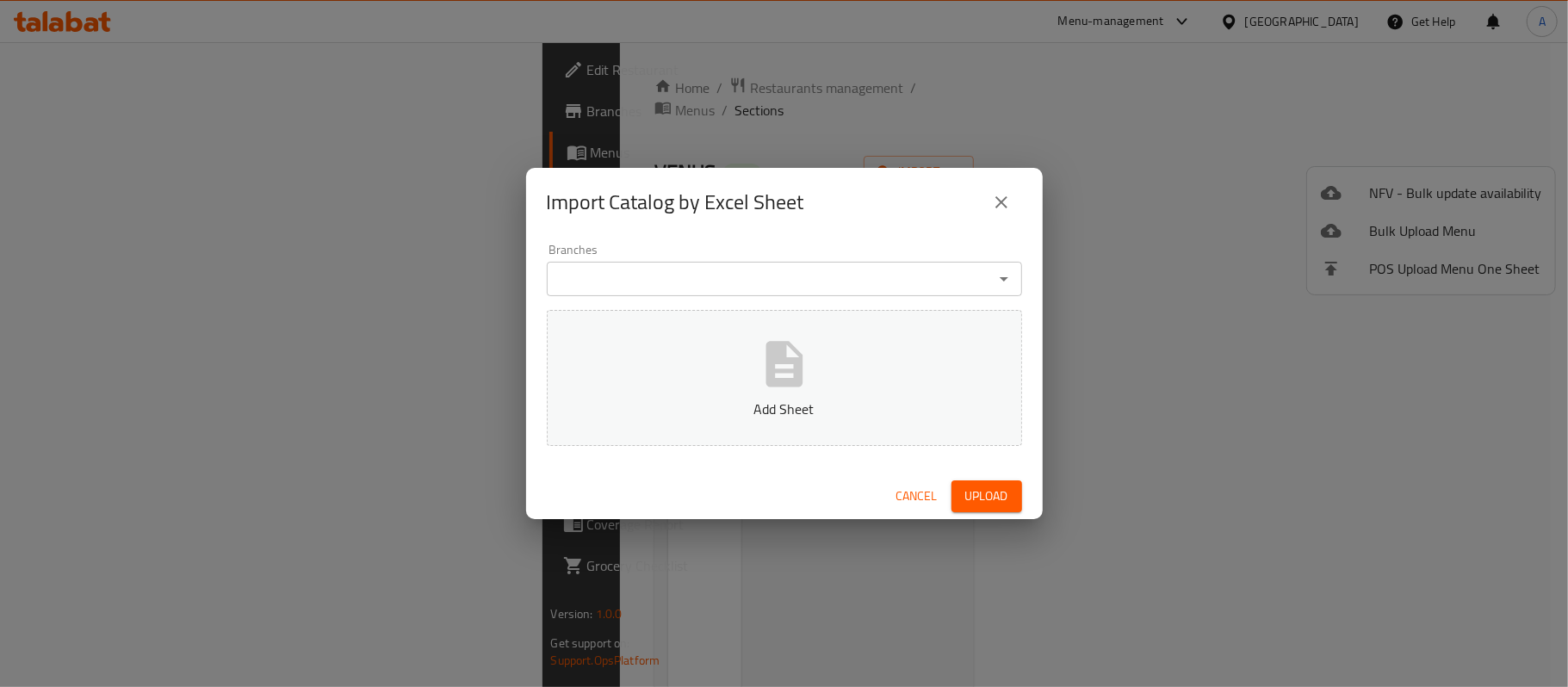
click at [825, 391] on button "Add Sheet" at bounding box center [784, 378] width 475 height 136
click at [976, 487] on span "Upload" at bounding box center [987, 497] width 43 height 21
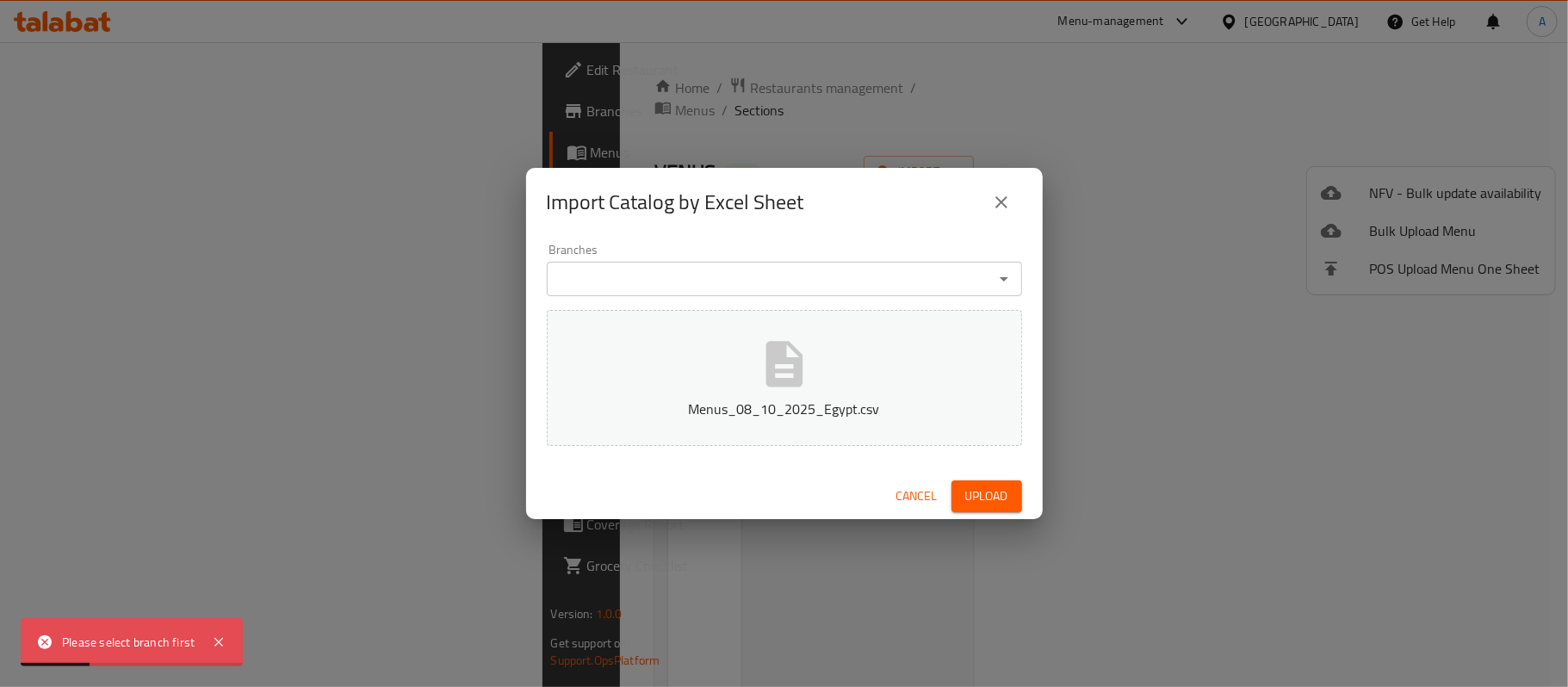
click at [857, 293] on div "Branches" at bounding box center [784, 278] width 475 height 34
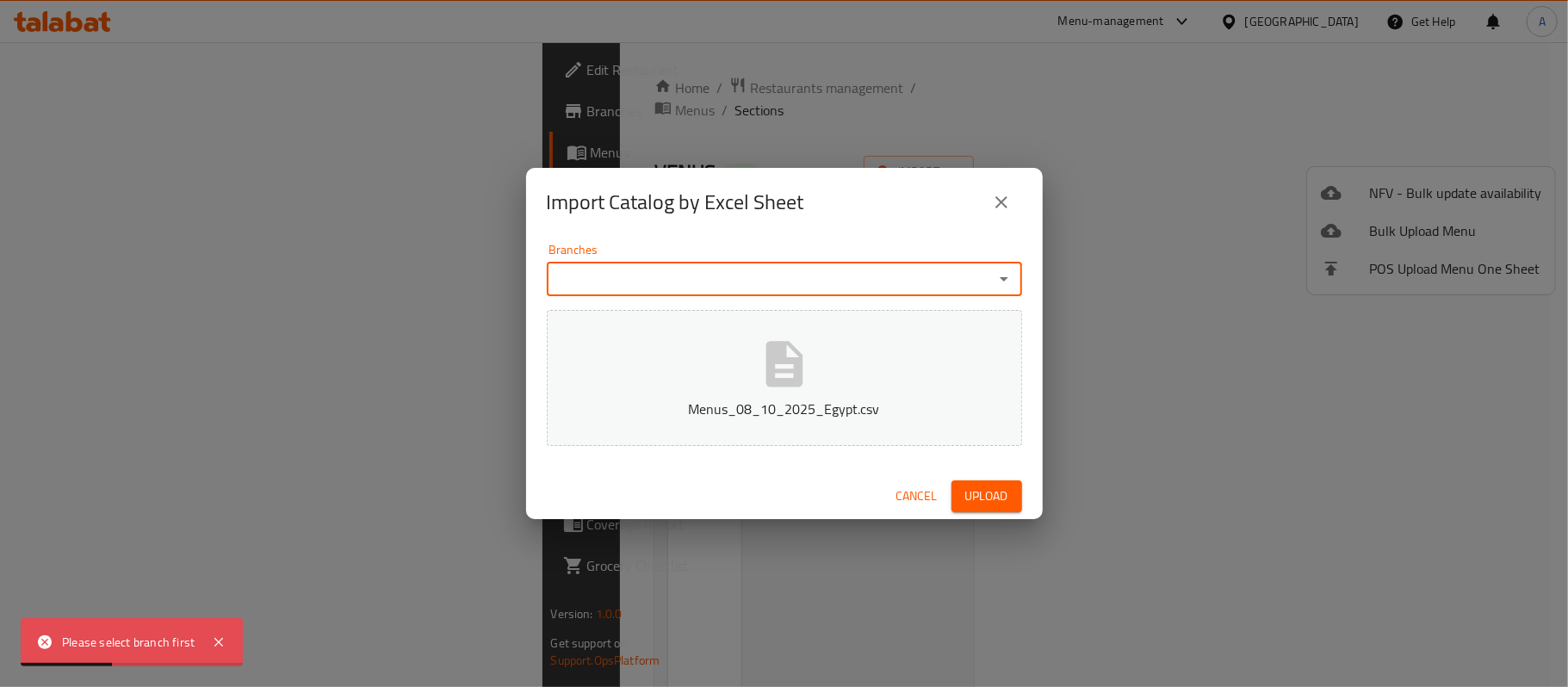
click at [855, 283] on input "Branches" at bounding box center [770, 279] width 436 height 24
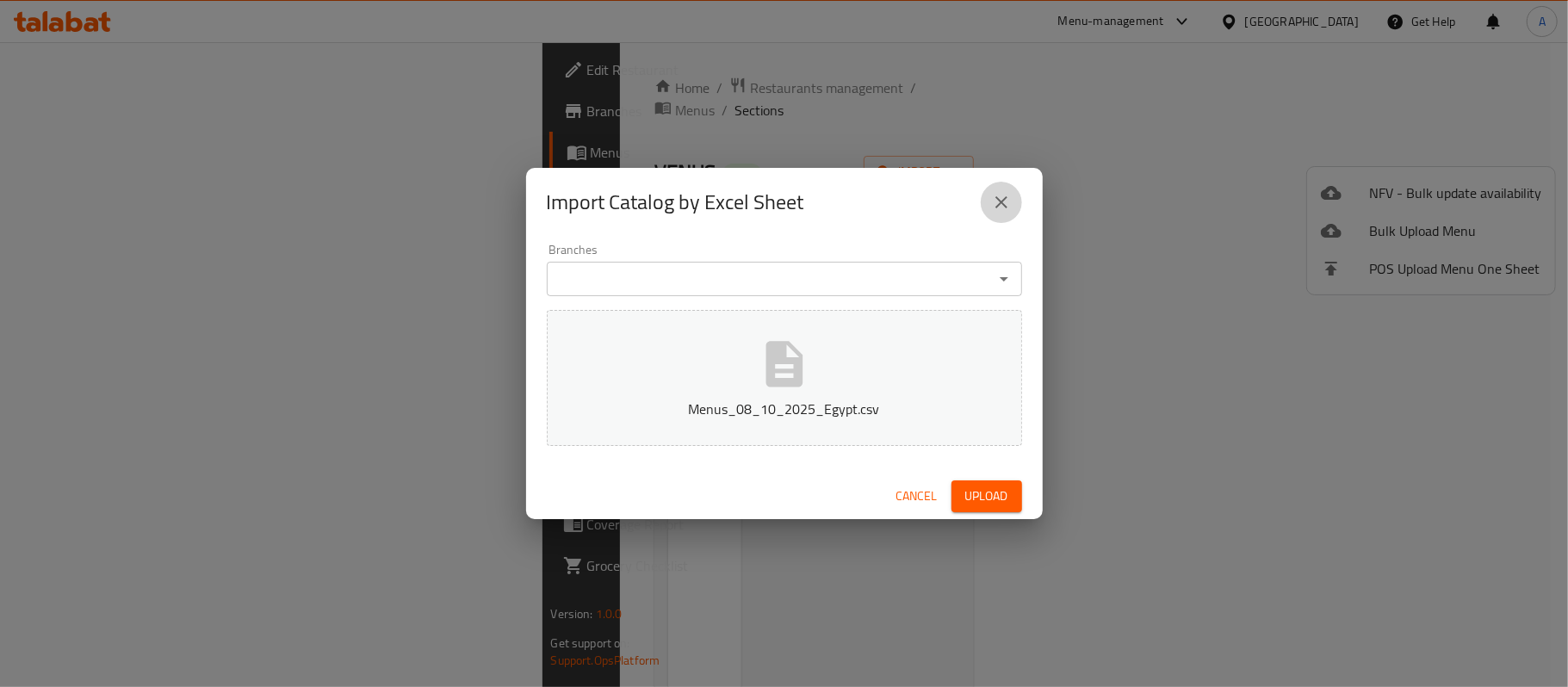
click at [1001, 215] on button "close" at bounding box center [1001, 202] width 42 height 42
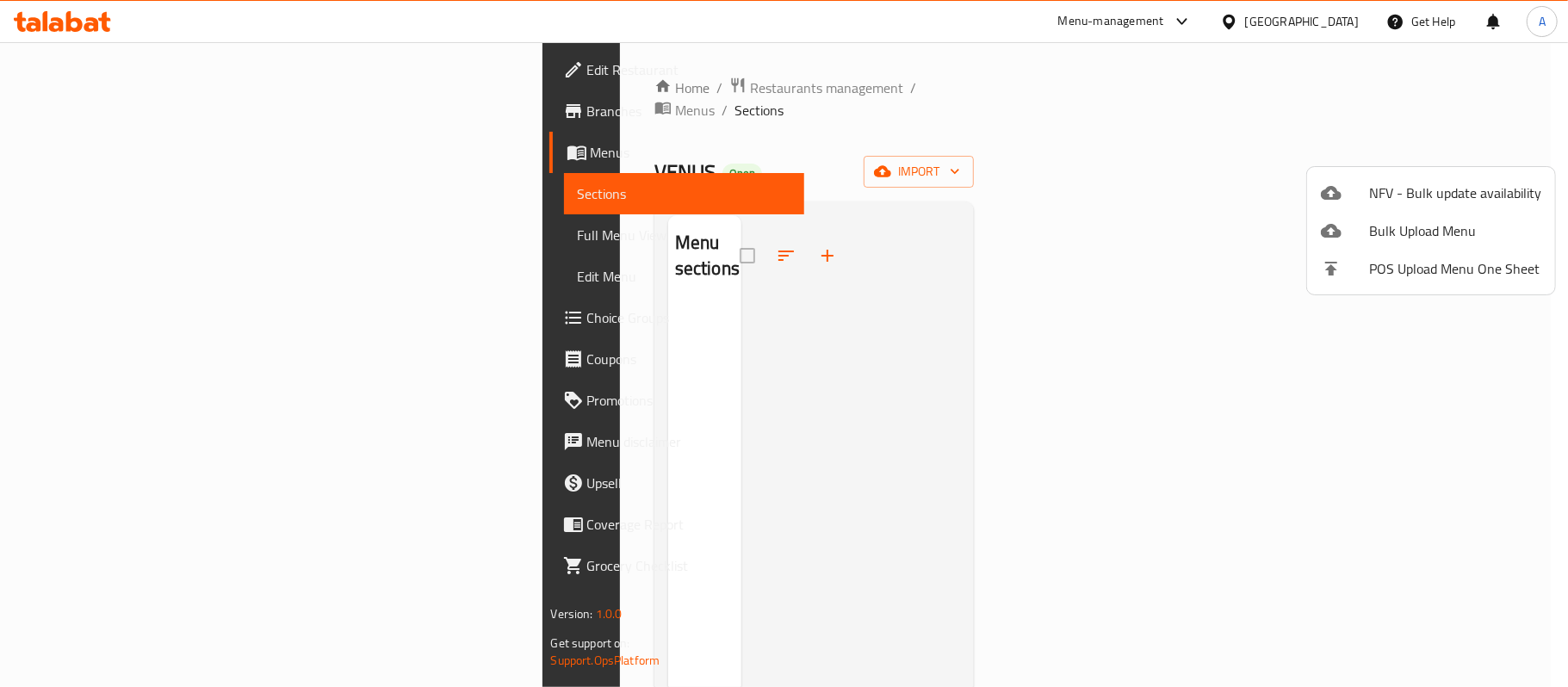
click at [600, 98] on div at bounding box center [784, 343] width 1568 height 687
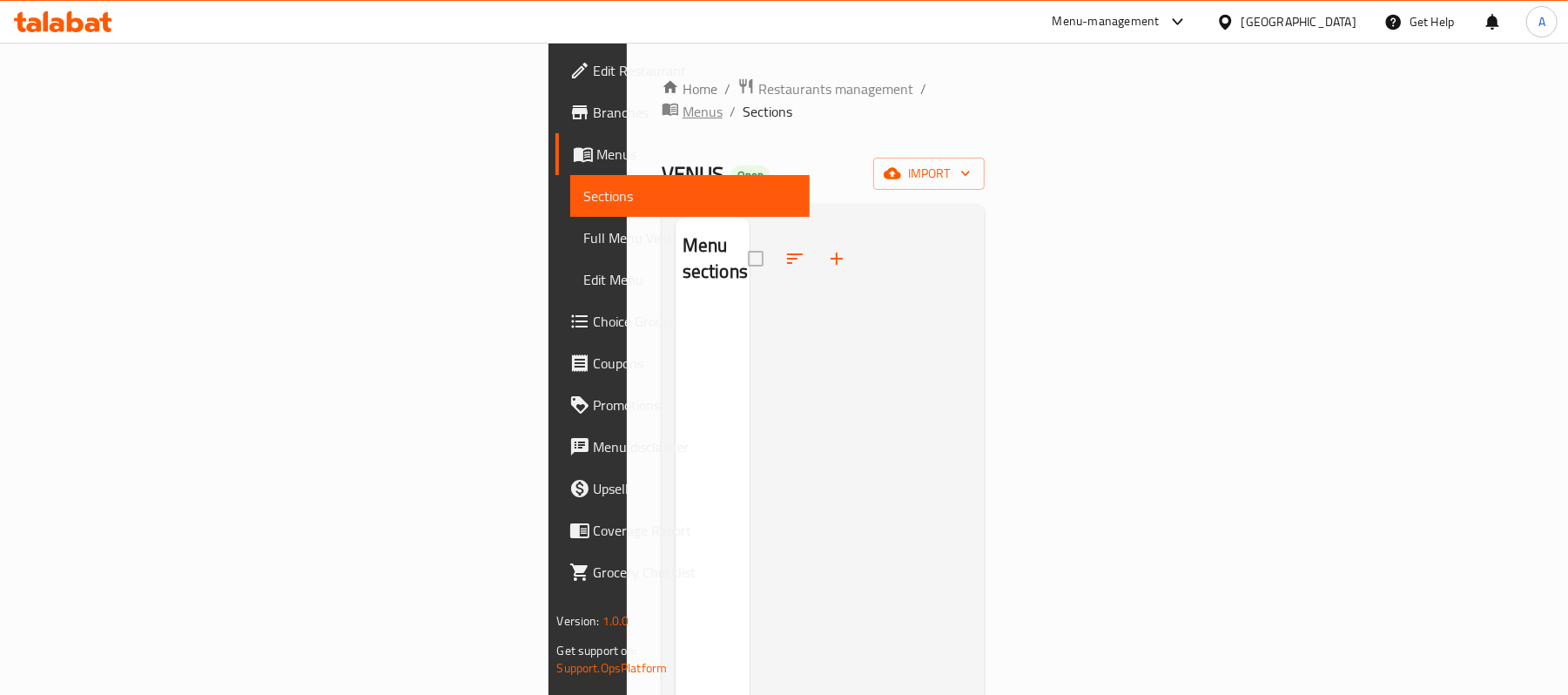
click at [683, 101] on span "Menus" at bounding box center [702, 111] width 40 height 21
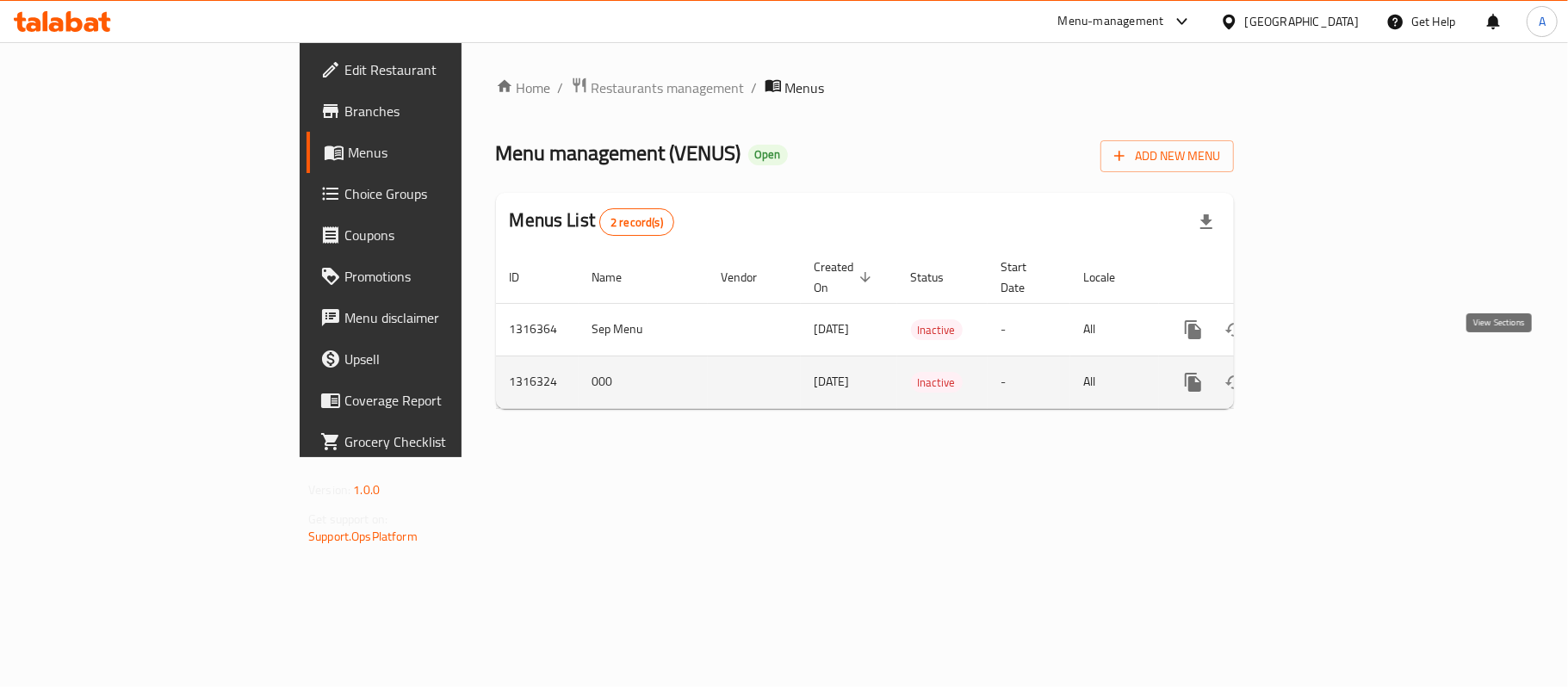
click at [1326, 374] on icon "enhanced table" at bounding box center [1318, 382] width 16 height 16
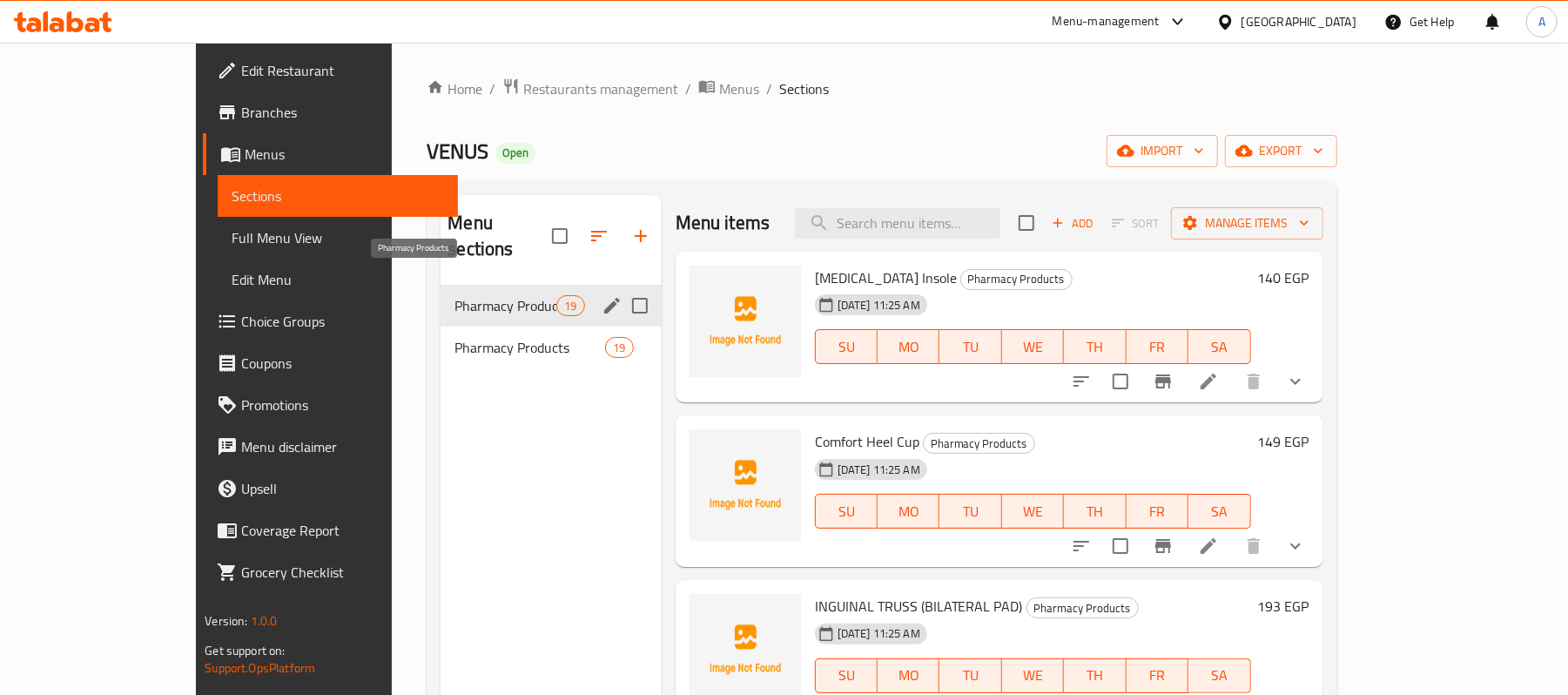
click at [454, 295] on span "Pharmacy Products" at bounding box center [505, 305] width 102 height 21
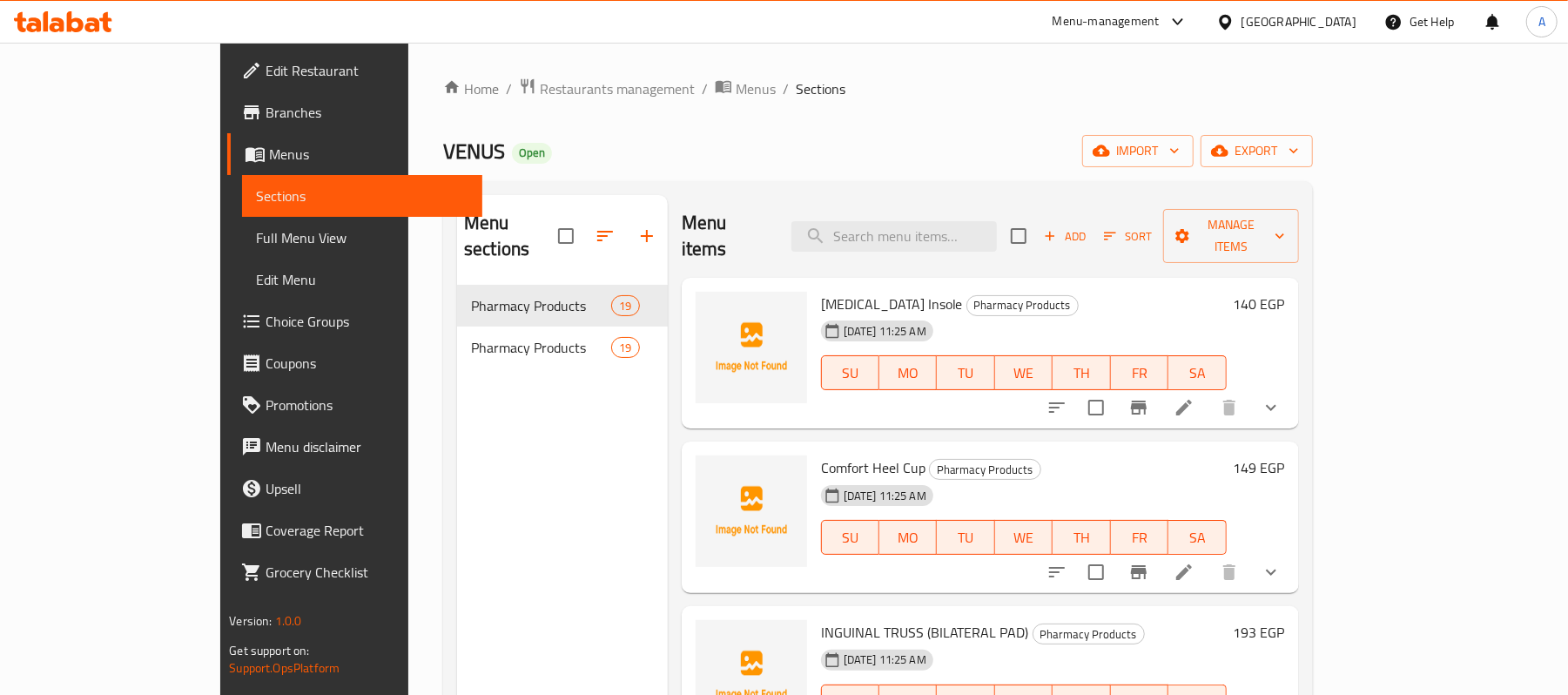
click at [837, 291] on span "[MEDICAL_DATA] Insole" at bounding box center [892, 304] width 141 height 27
drag, startPoint x: 837, startPoint y: 280, endPoint x: 810, endPoint y: 276, distance: 27.3
click at [821, 291] on span "[MEDICAL_DATA] Insole" at bounding box center [892, 304] width 141 height 27
click at [1149, 397] on icon "Branch-specific-item" at bounding box center [1138, 407] width 21 height 21
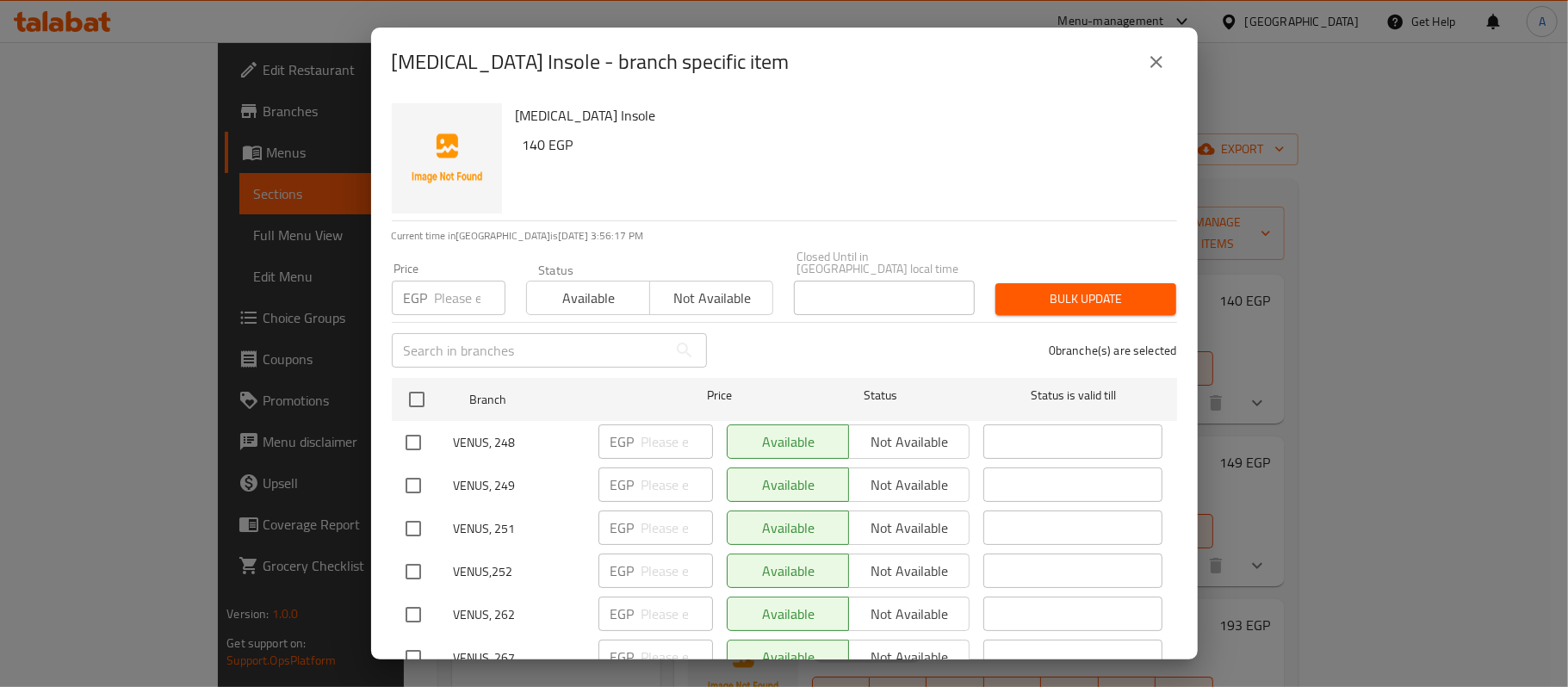
click at [1152, 65] on icon "close" at bounding box center [1157, 62] width 12 height 12
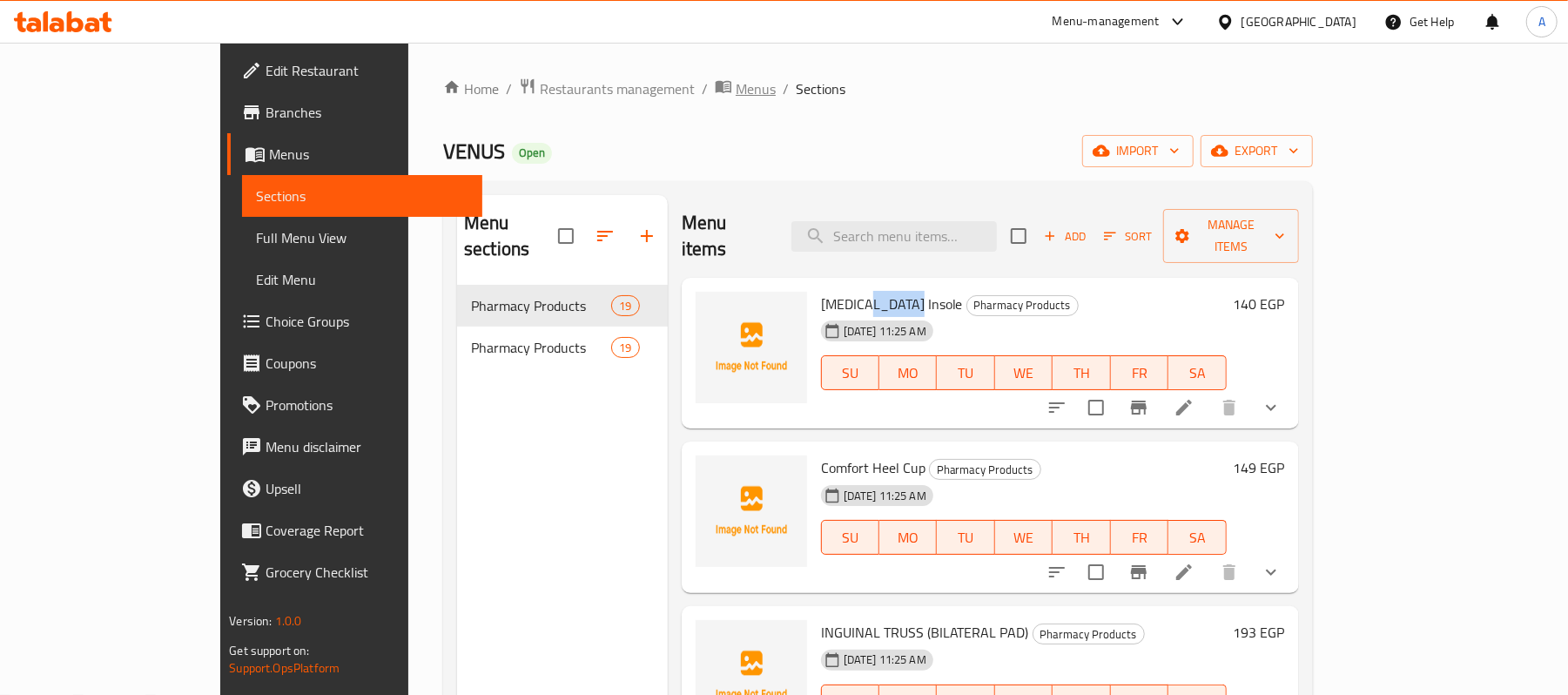
click at [736, 82] on span "Menus" at bounding box center [756, 88] width 40 height 21
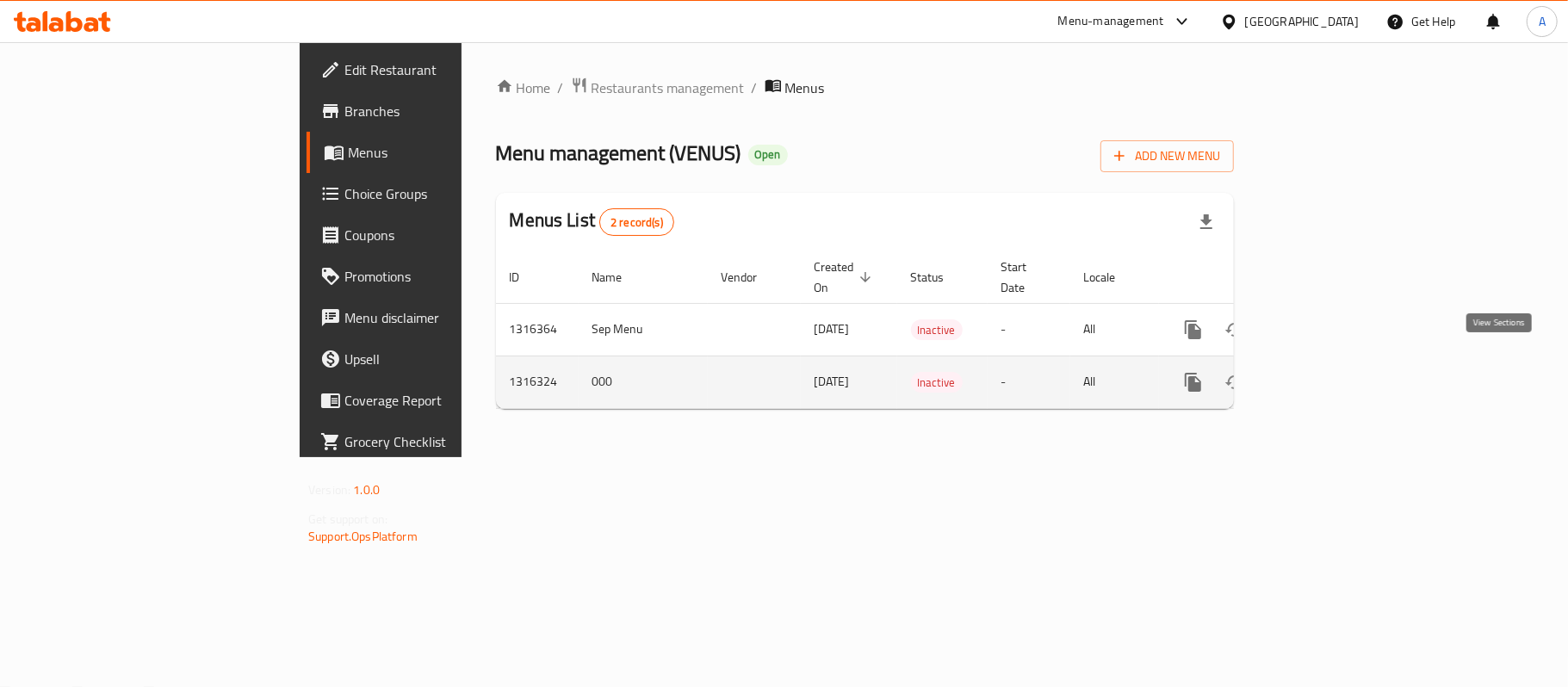
click at [1328, 372] on icon "enhanced table" at bounding box center [1317, 382] width 20 height 20
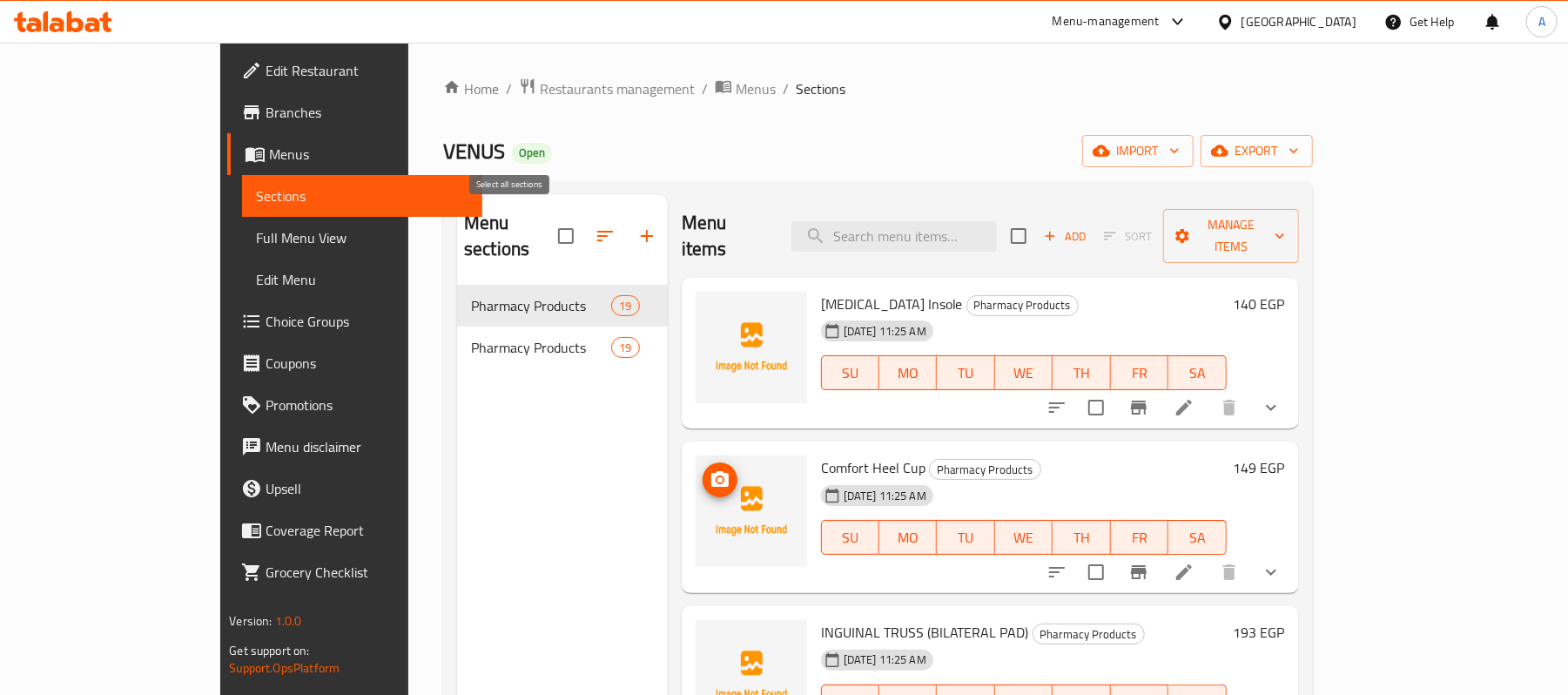
click at [547, 220] on input "checkbox" at bounding box center [565, 236] width 36 height 36
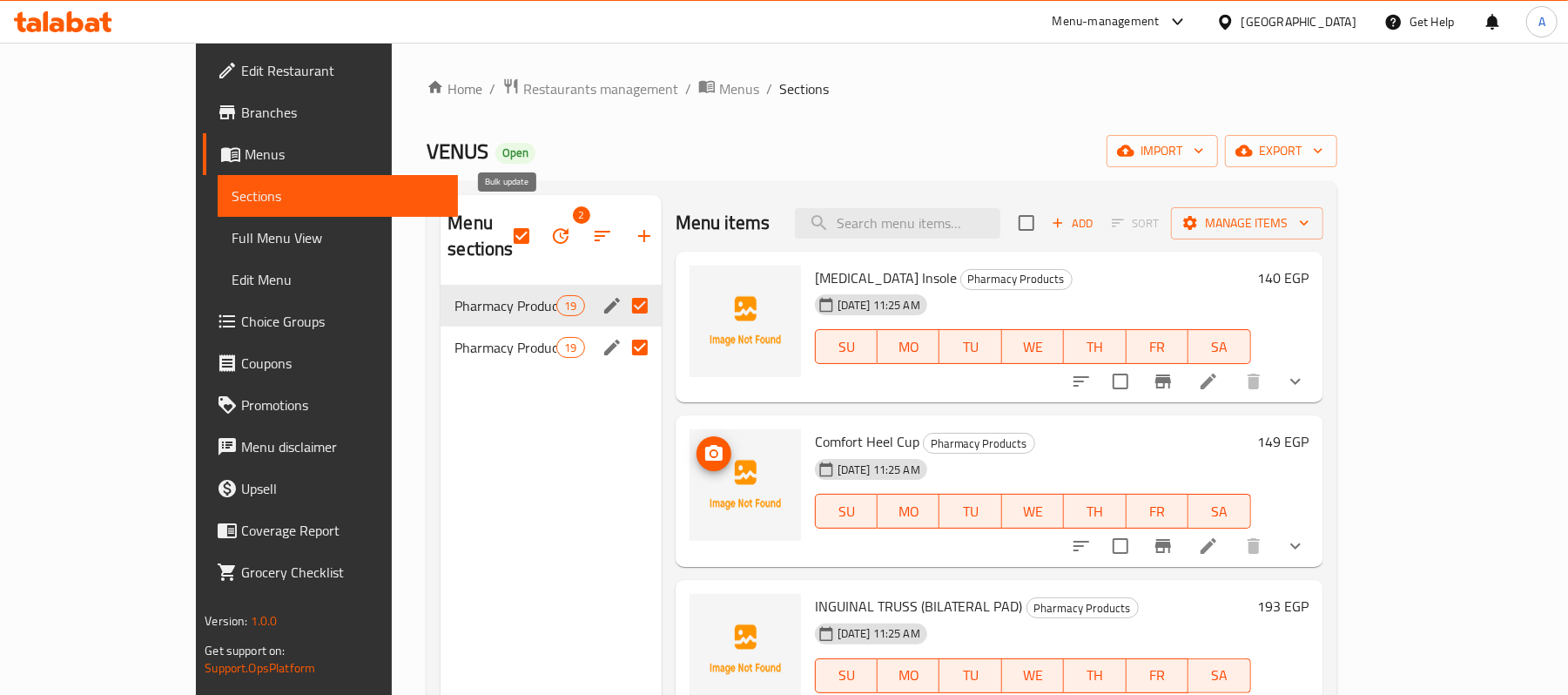
click at [550, 225] on icon "button" at bounding box center [560, 235] width 21 height 21
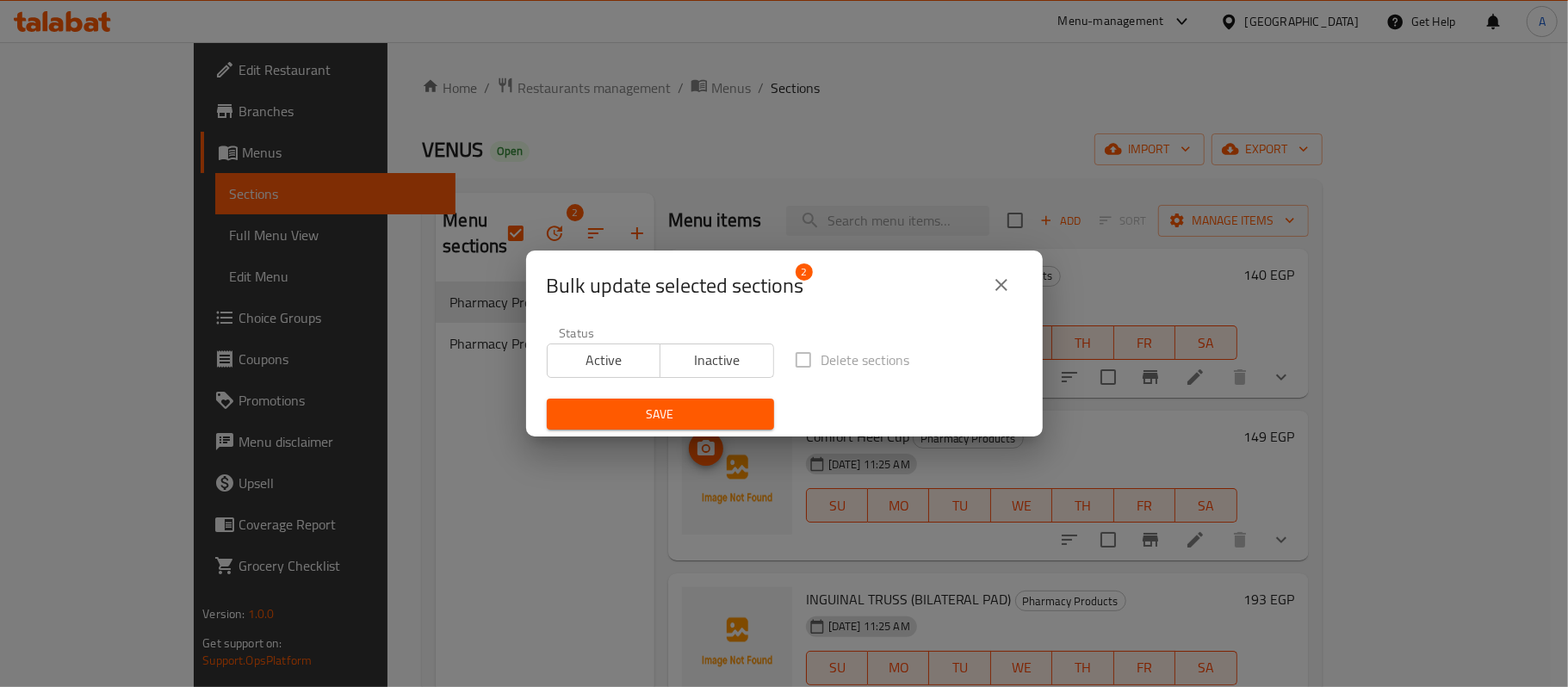
click at [692, 362] on span "Inactive" at bounding box center [717, 361] width 100 height 25
click at [679, 425] on span "Save" at bounding box center [661, 415] width 200 height 21
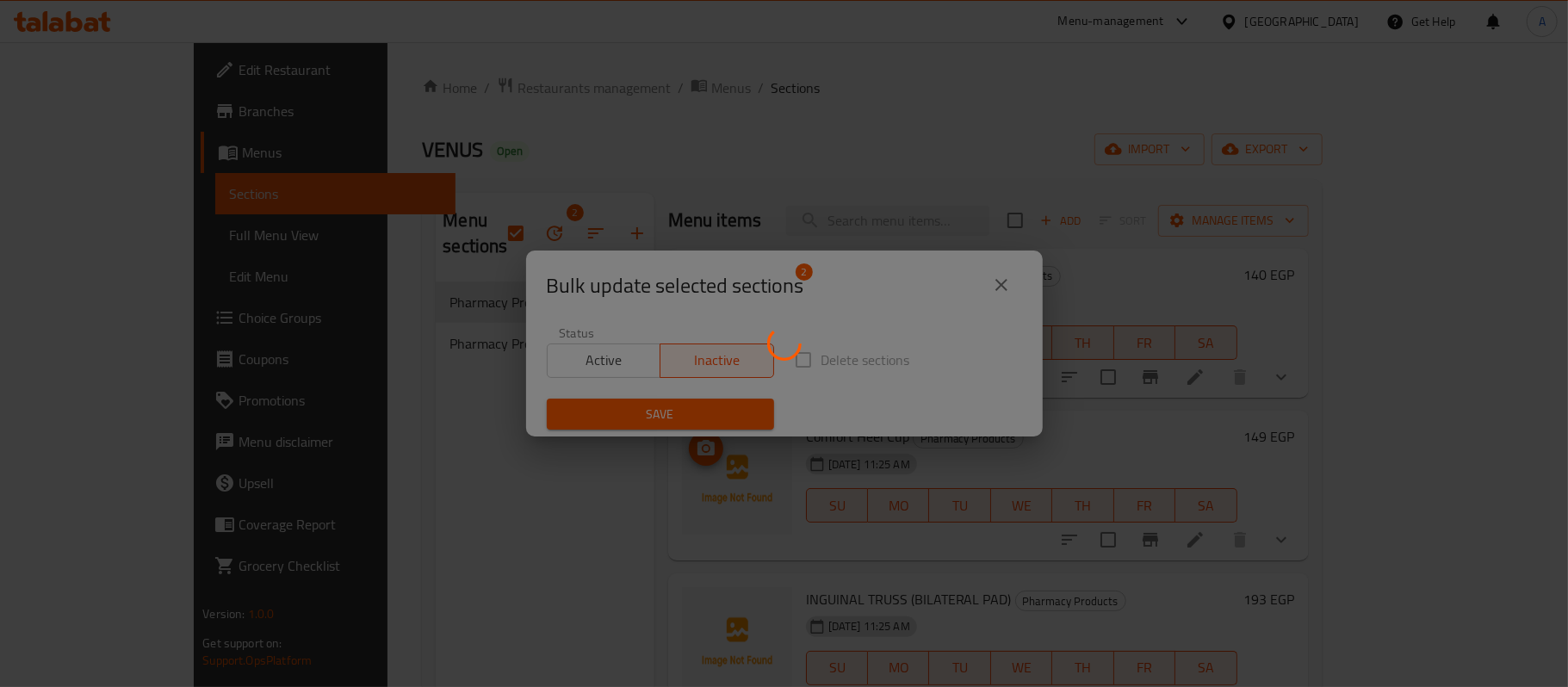
checkbox input "false"
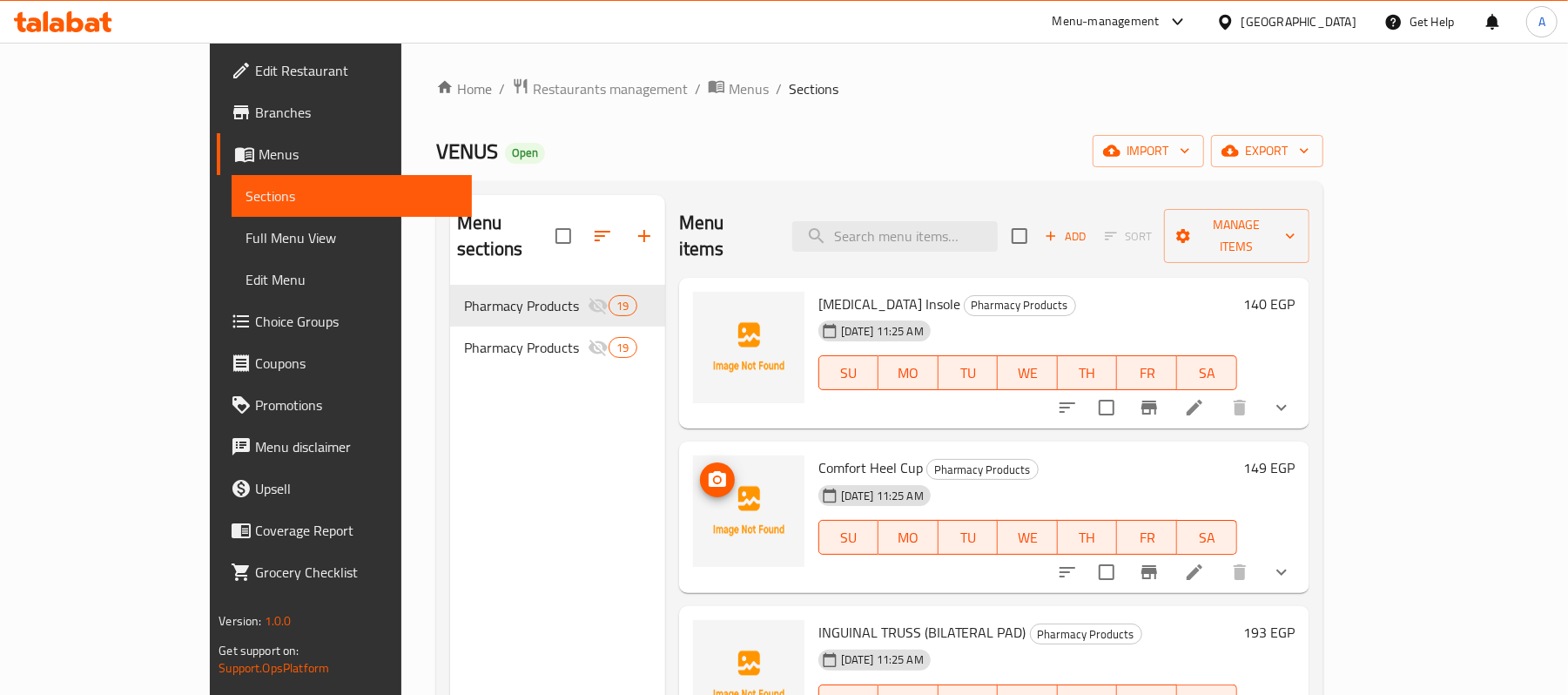
drag, startPoint x: 604, startPoint y: 87, endPoint x: 698, endPoint y: 119, distance: 99.3
click at [729, 87] on span "Menus" at bounding box center [749, 88] width 40 height 21
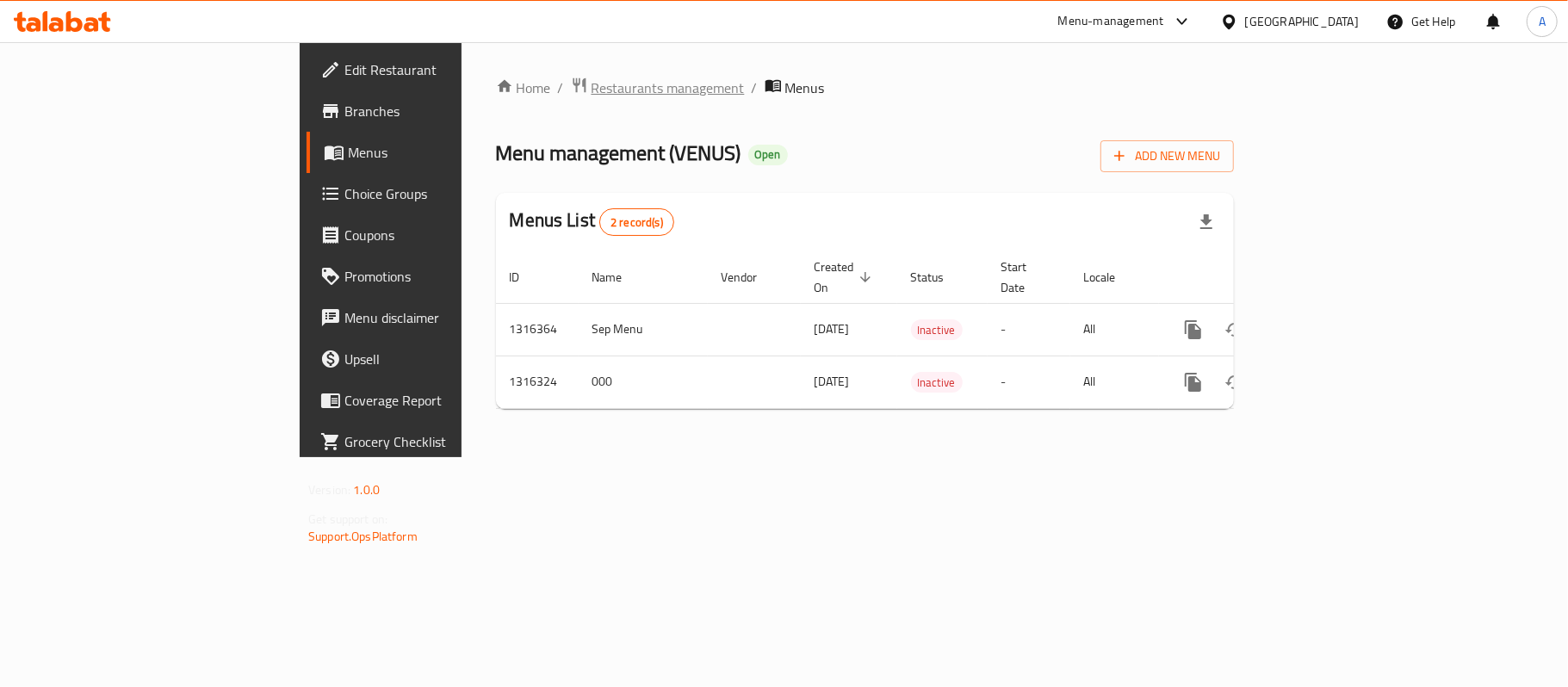
click at [592, 97] on span "Restaurants management" at bounding box center [669, 87] width 154 height 20
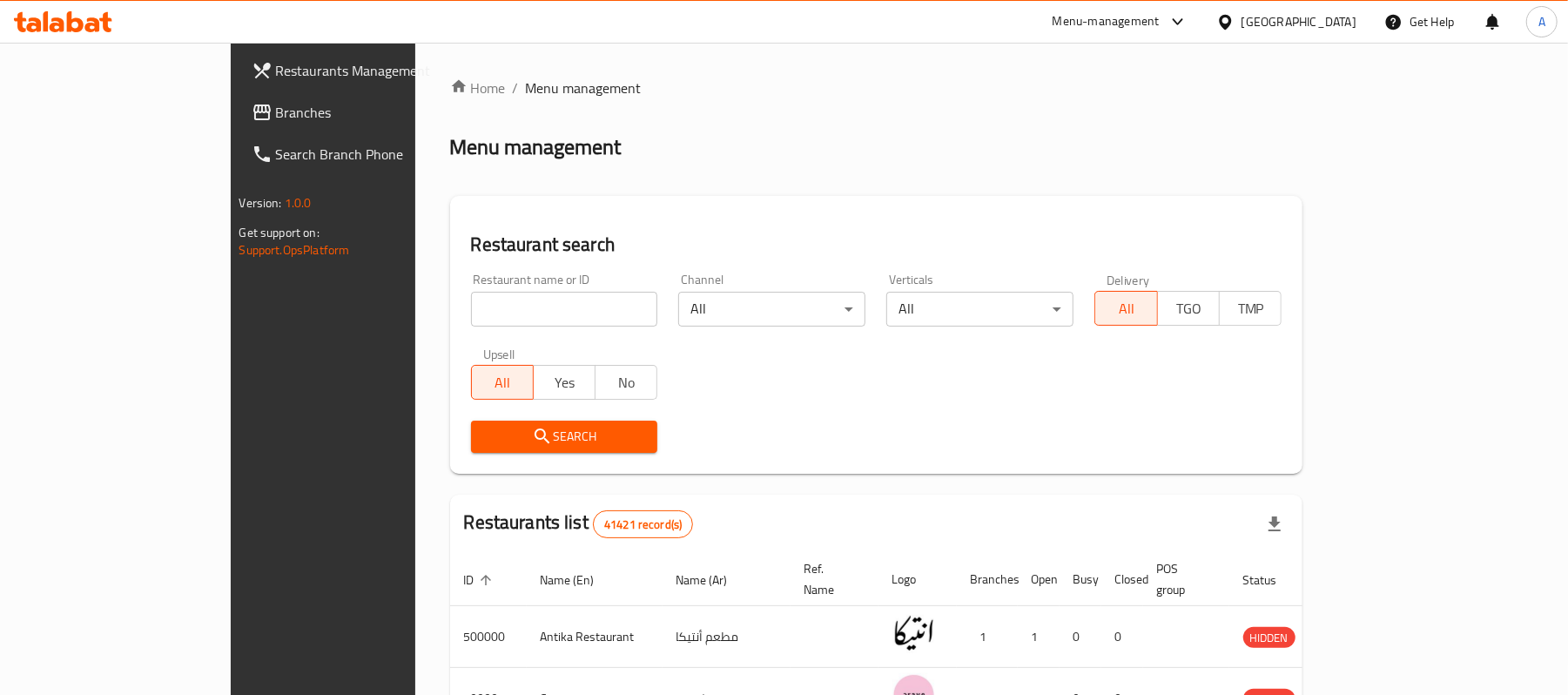
click at [476, 301] on input "search" at bounding box center [564, 309] width 187 height 34
paste input "658823"
type input "658823"
click button "Search" at bounding box center [564, 436] width 187 height 32
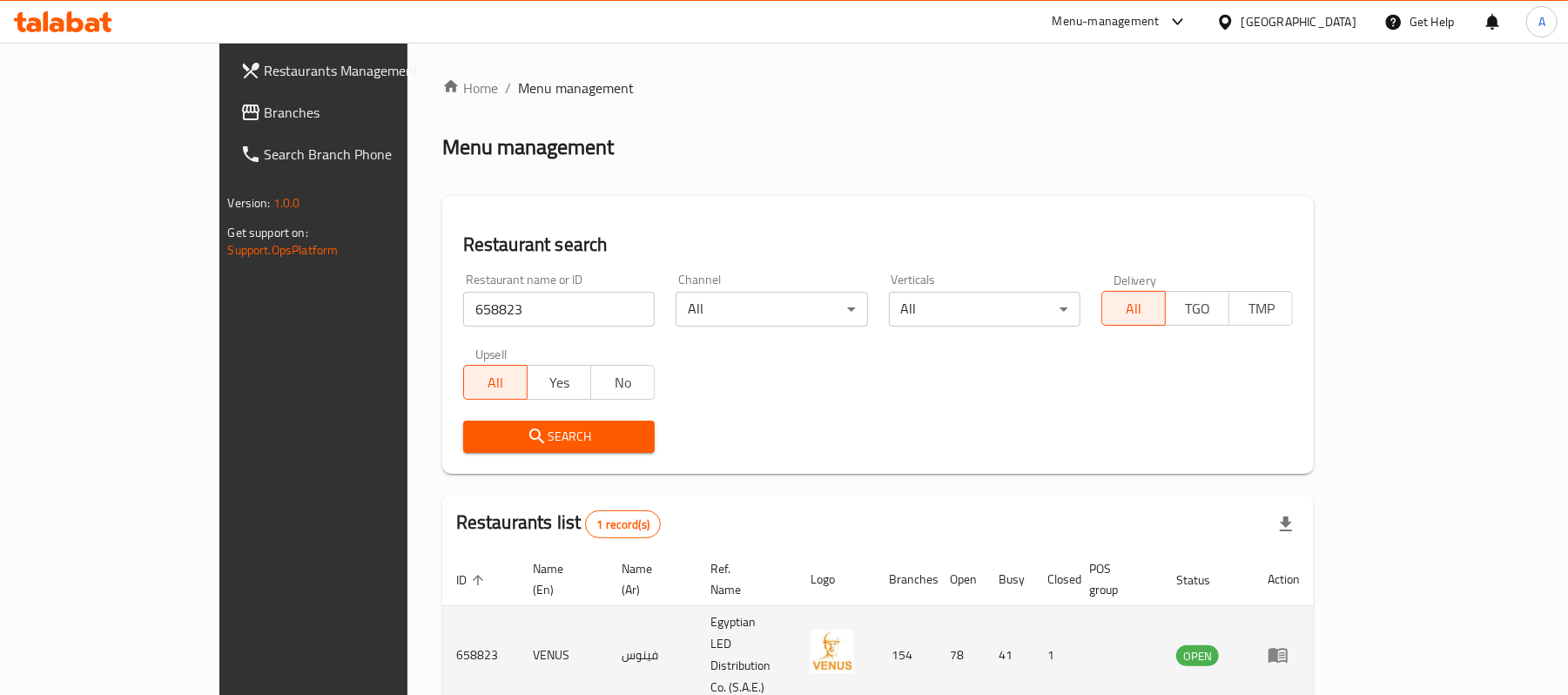
click at [1314, 607] on td "enhanced table" at bounding box center [1283, 656] width 60 height 98
click at [1288, 645] on icon "enhanced table" at bounding box center [1277, 655] width 21 height 21
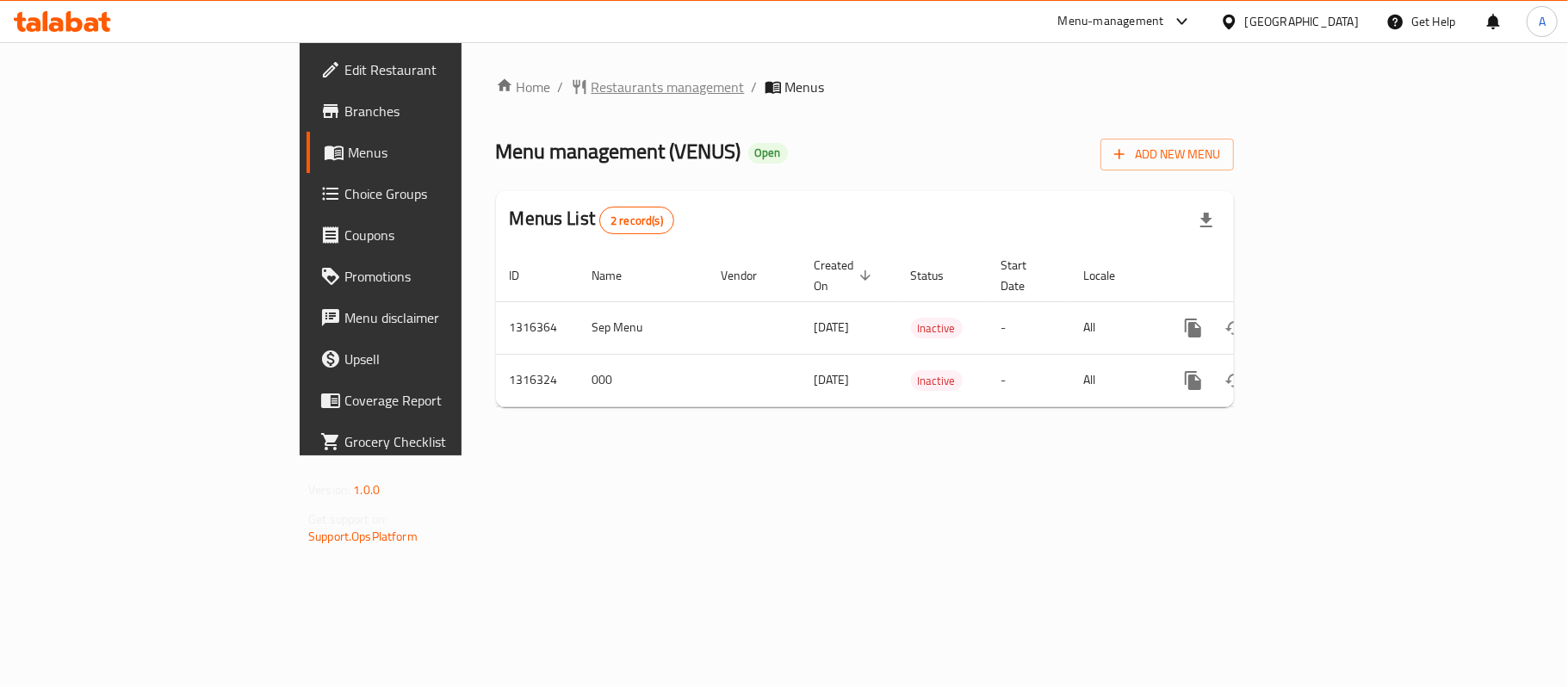
click at [592, 97] on span "Restaurants management" at bounding box center [669, 86] width 154 height 20
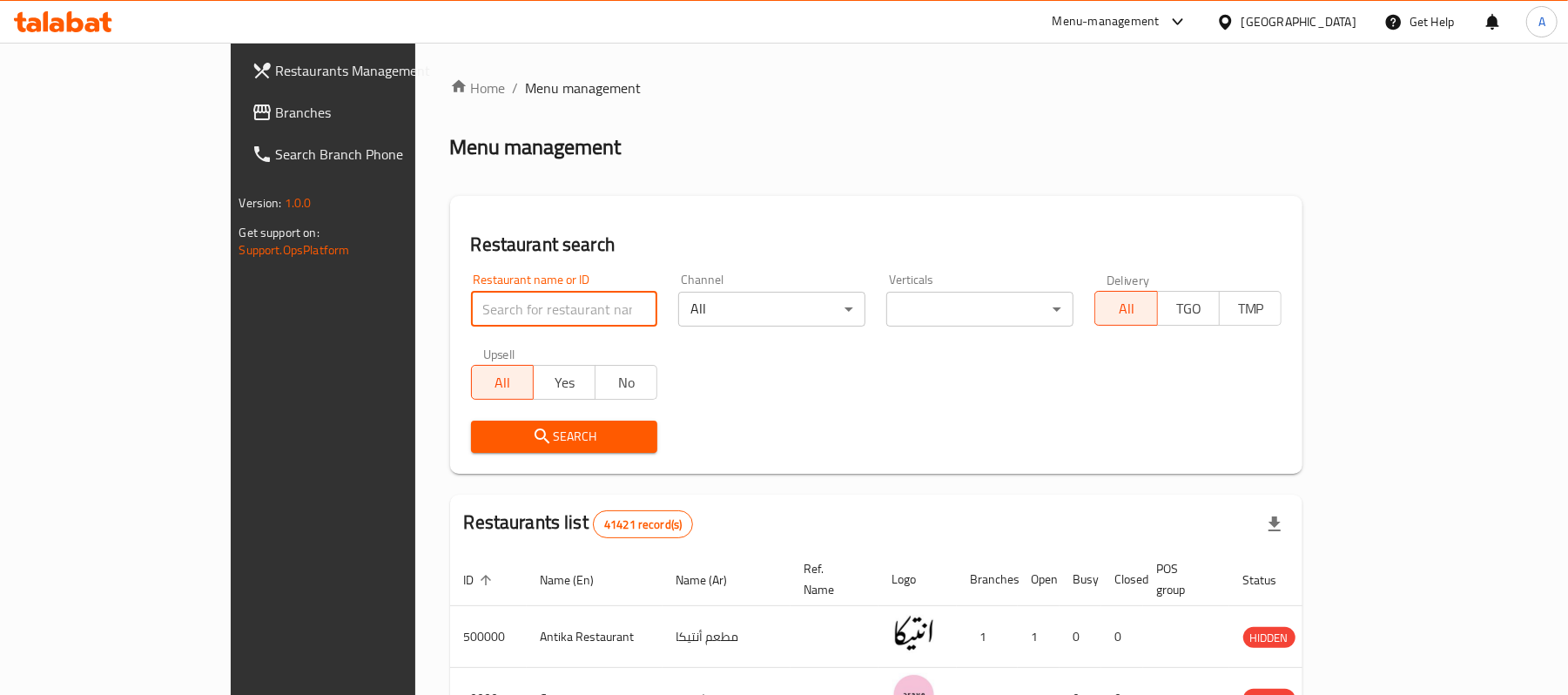
click at [471, 298] on input "search" at bounding box center [564, 309] width 187 height 34
paste input "/"
type input "/"
click button "Search" at bounding box center [564, 436] width 187 height 32
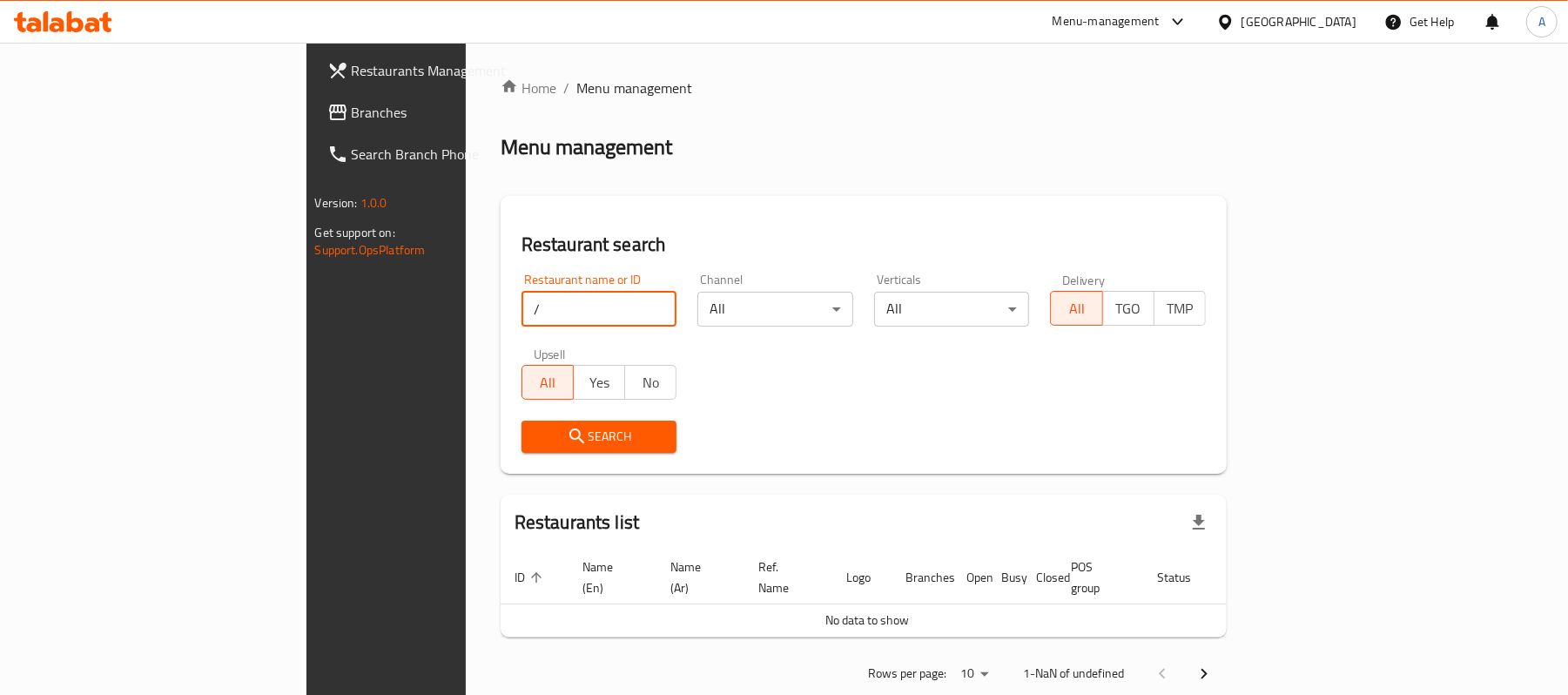
click at [522, 318] on input "/" at bounding box center [599, 309] width 156 height 34
paste input "search"
paste input "/"
type input "/"
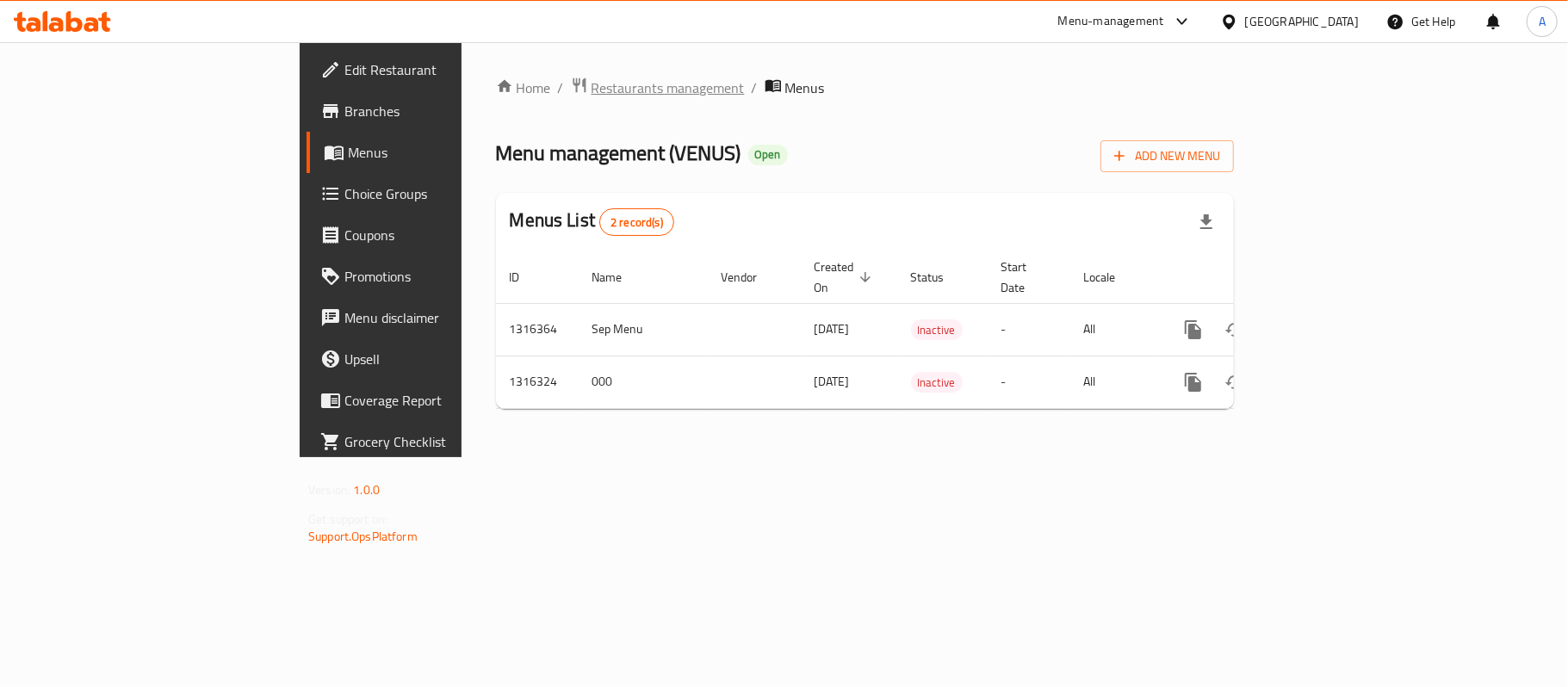
click at [592, 94] on span "Restaurants management" at bounding box center [669, 87] width 154 height 20
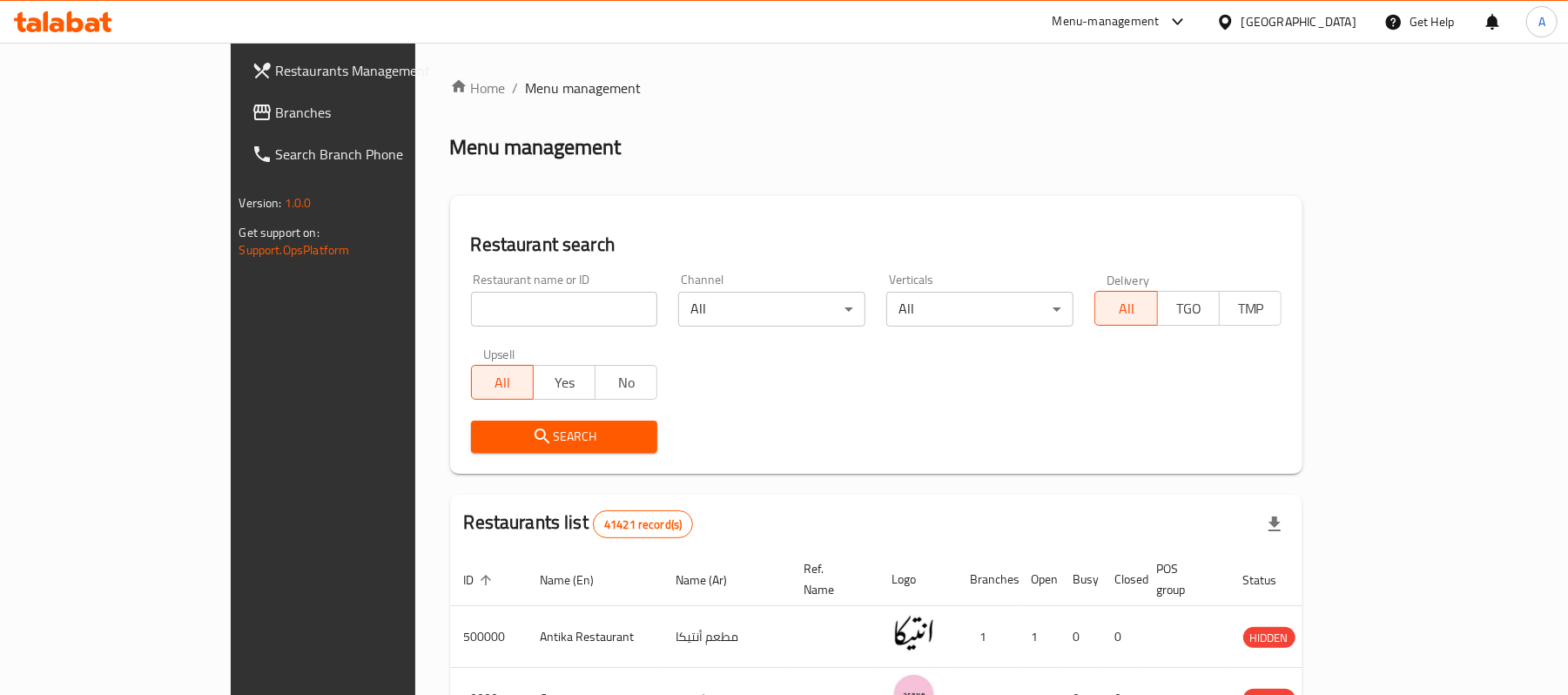
click at [471, 307] on input "search" at bounding box center [564, 309] width 187 height 34
paste input "658823"
type input "658823"
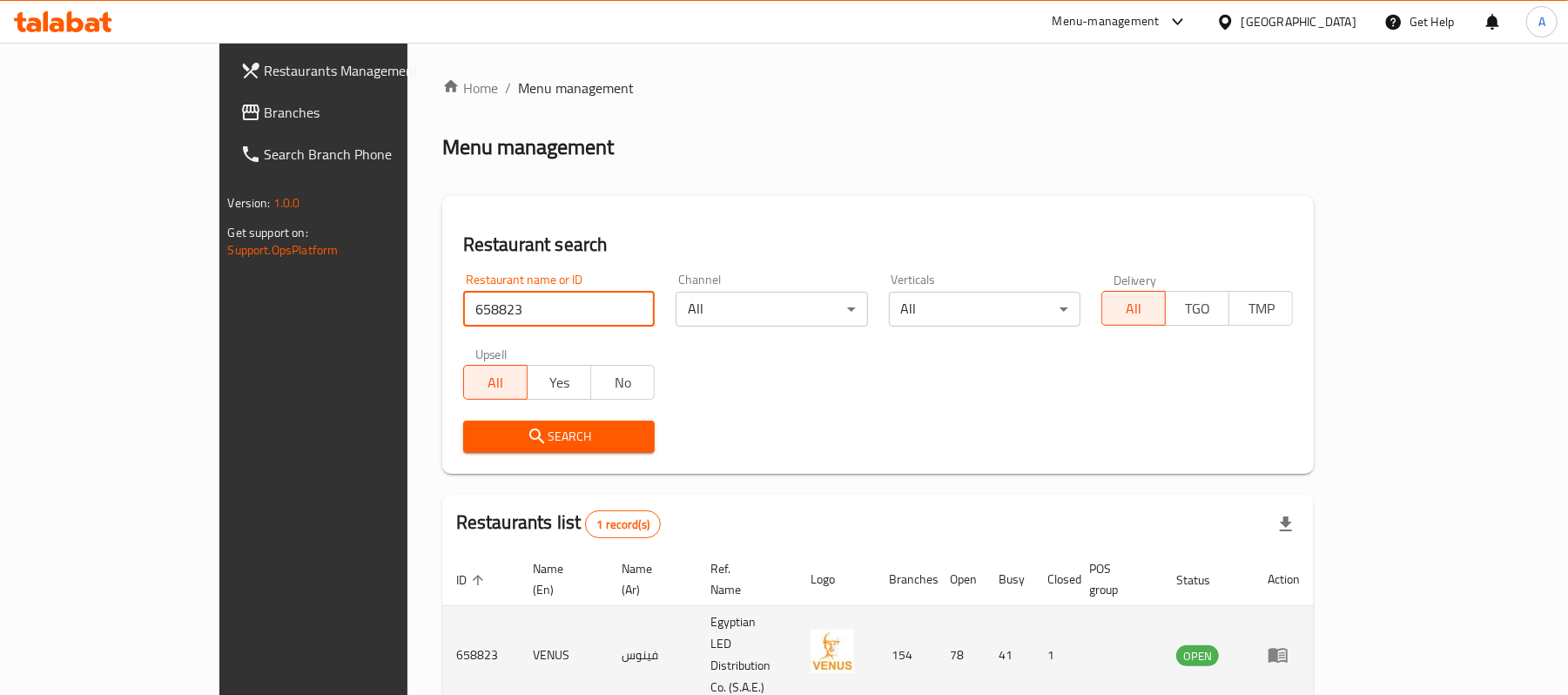
click at [1314, 607] on td "enhanced table" at bounding box center [1283, 656] width 60 height 98
click at [1288, 645] on icon "enhanced table" at bounding box center [1277, 655] width 21 height 21
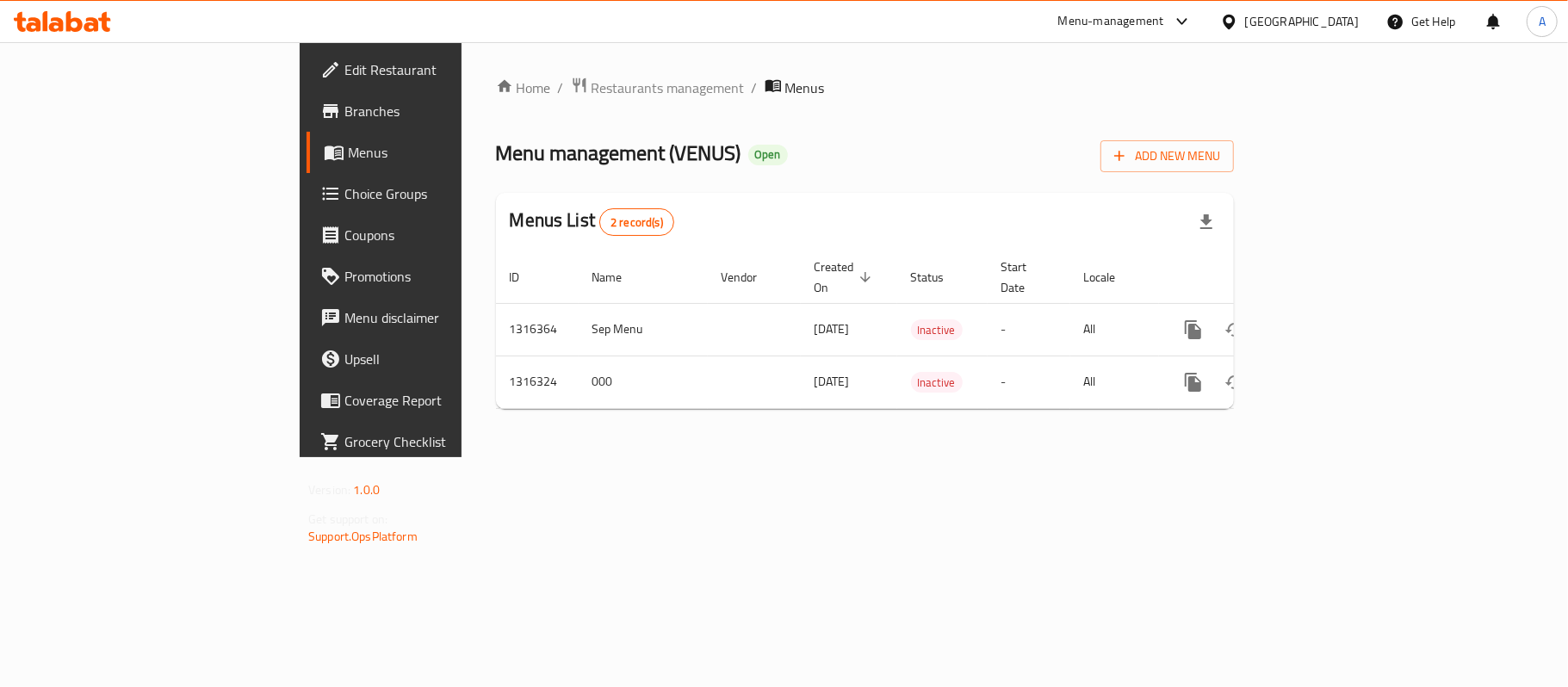
click at [344, 104] on span "Branches" at bounding box center [445, 111] width 203 height 20
